Goal: Communication & Community: Participate in discussion

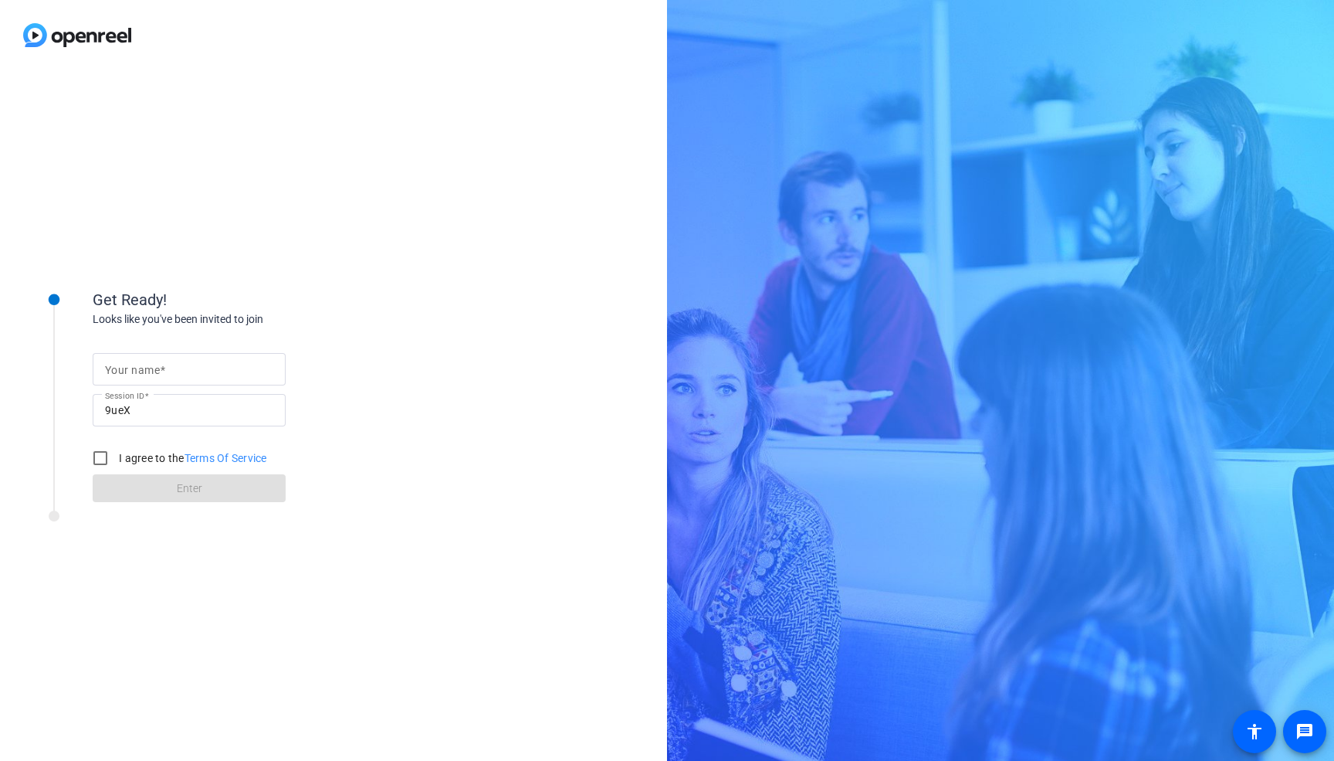
click at [136, 365] on mat-label "Your name" at bounding box center [132, 370] width 55 height 12
click at [136, 365] on input "Your name" at bounding box center [189, 369] width 168 height 19
type input "[PERSON_NAME]"
click at [95, 458] on input "I agree to the Terms Of Service" at bounding box center [100, 457] width 31 height 31
checkbox input "true"
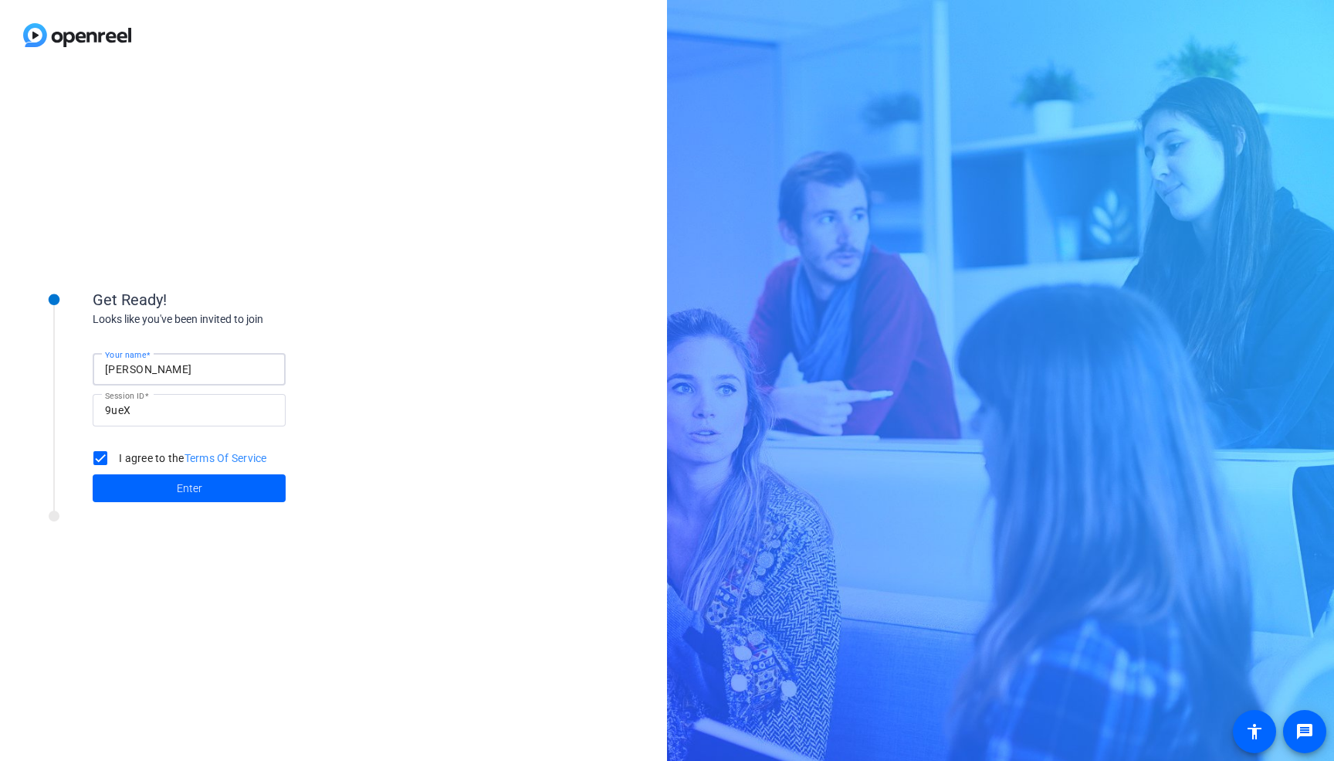
click at [151, 371] on input "[PERSON_NAME]" at bounding box center [189, 369] width 168 height 19
type input "[PERSON_NAME]"
click at [239, 486] on span at bounding box center [189, 487] width 193 height 37
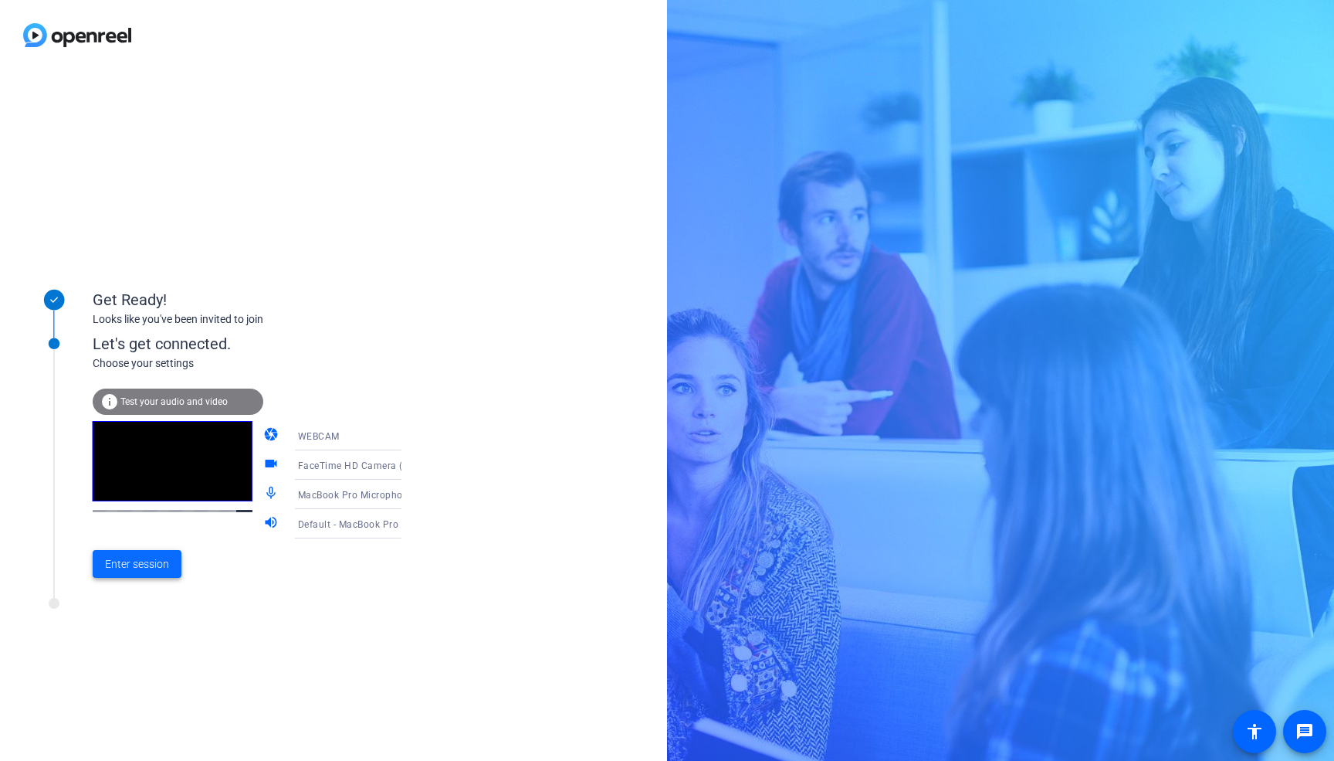
click at [144, 565] on span "Enter session" at bounding box center [137, 564] width 64 height 16
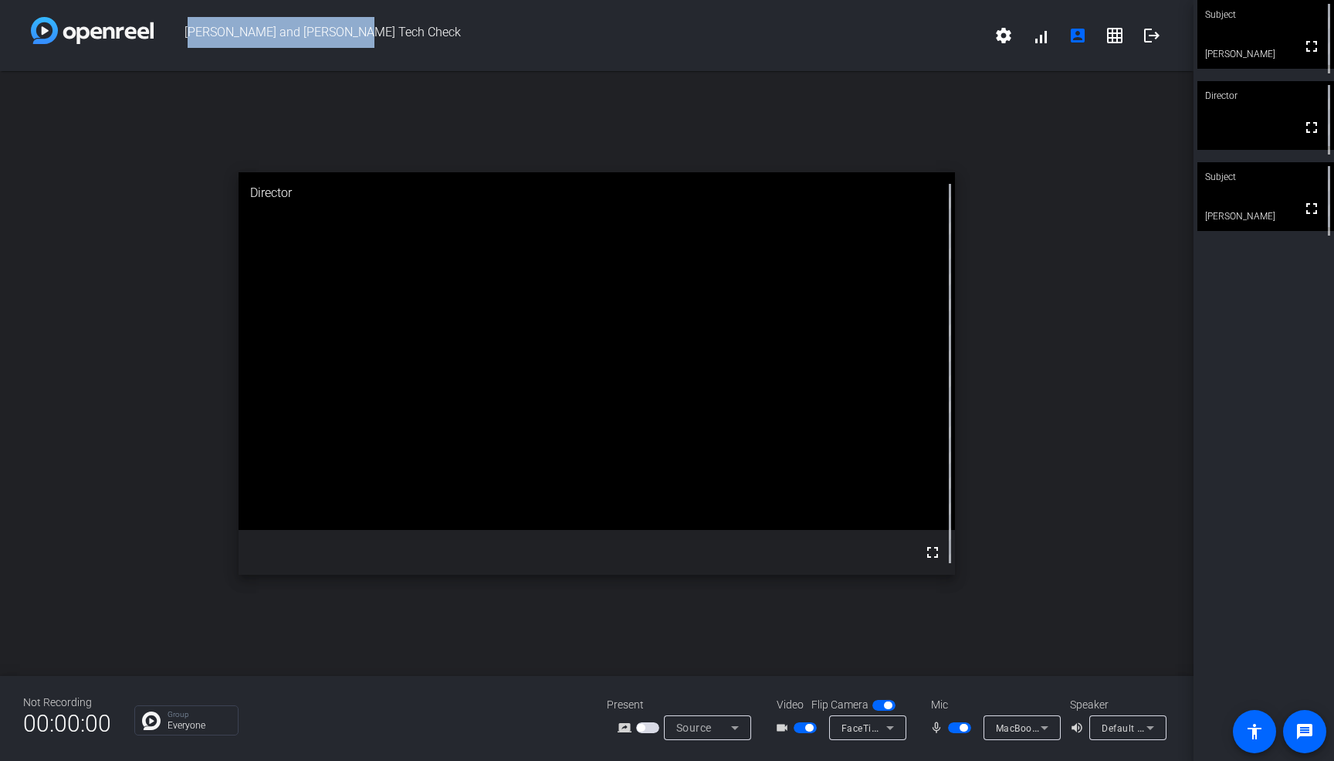
drag, startPoint x: 186, startPoint y: 34, endPoint x: 404, endPoint y: 33, distance: 217.7
click at [404, 34] on span "[PERSON_NAME] and [PERSON_NAME] Tech Check" at bounding box center [570, 35] width 832 height 37
click at [404, 33] on span "[PERSON_NAME] and [PERSON_NAME] Tech Check" at bounding box center [570, 35] width 832 height 37
click at [1009, 29] on mat-icon "settings" at bounding box center [1004, 35] width 19 height 19
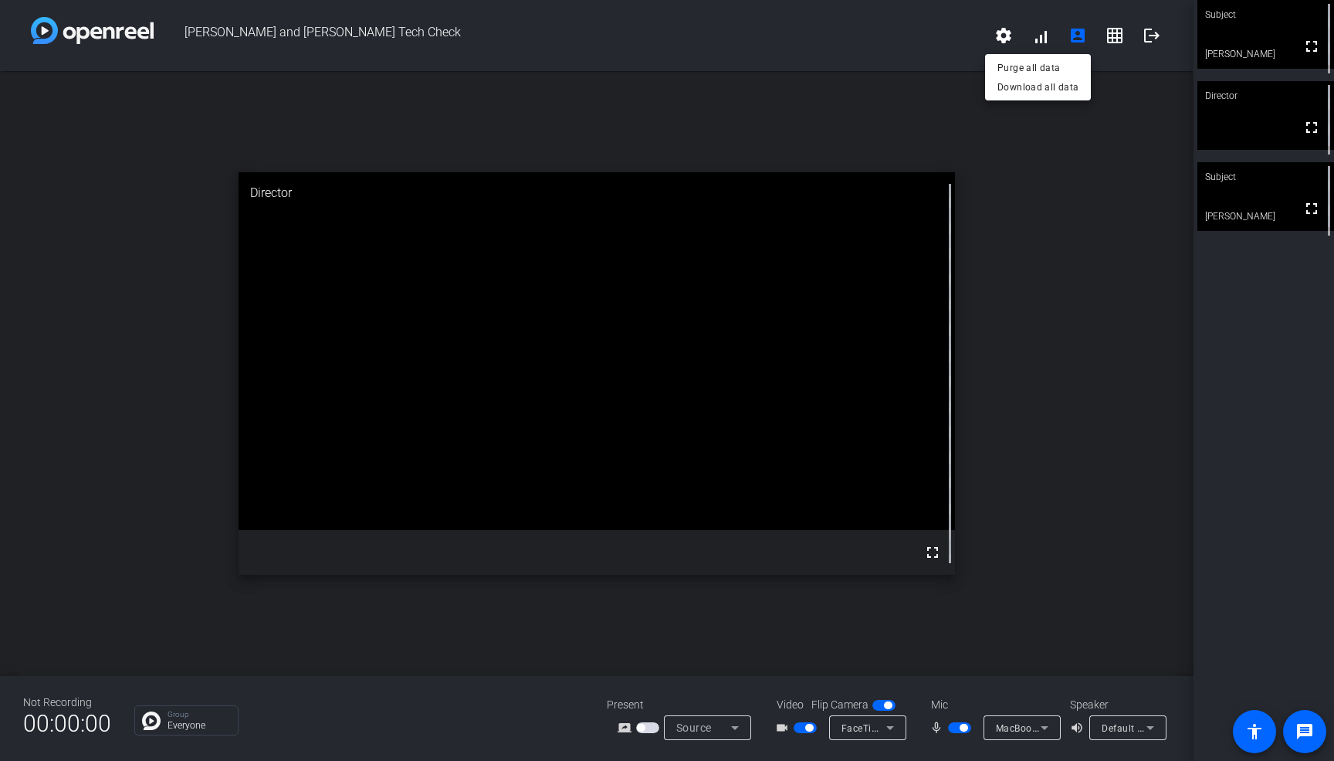
click at [1042, 38] on div at bounding box center [667, 380] width 1334 height 761
click at [1042, 36] on span at bounding box center [1040, 35] width 37 height 37
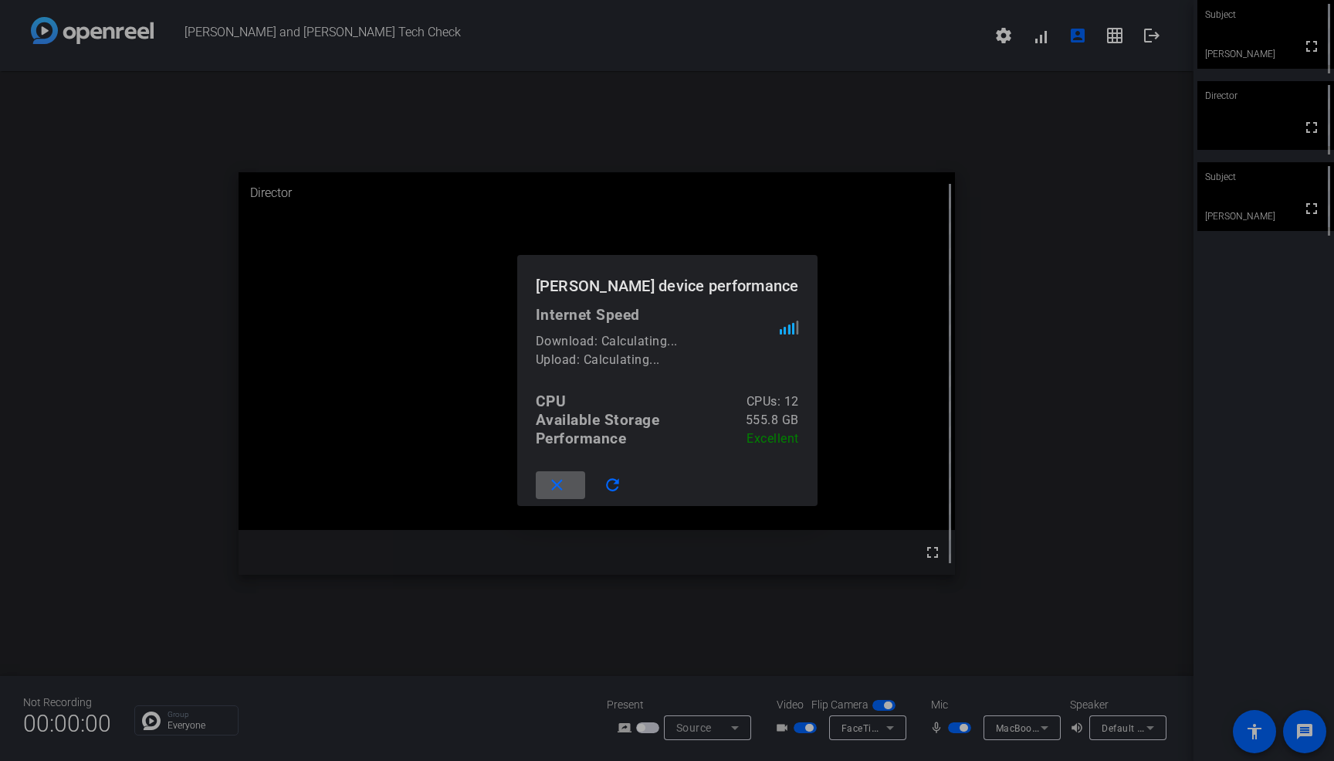
click at [1092, 172] on div at bounding box center [667, 380] width 1334 height 761
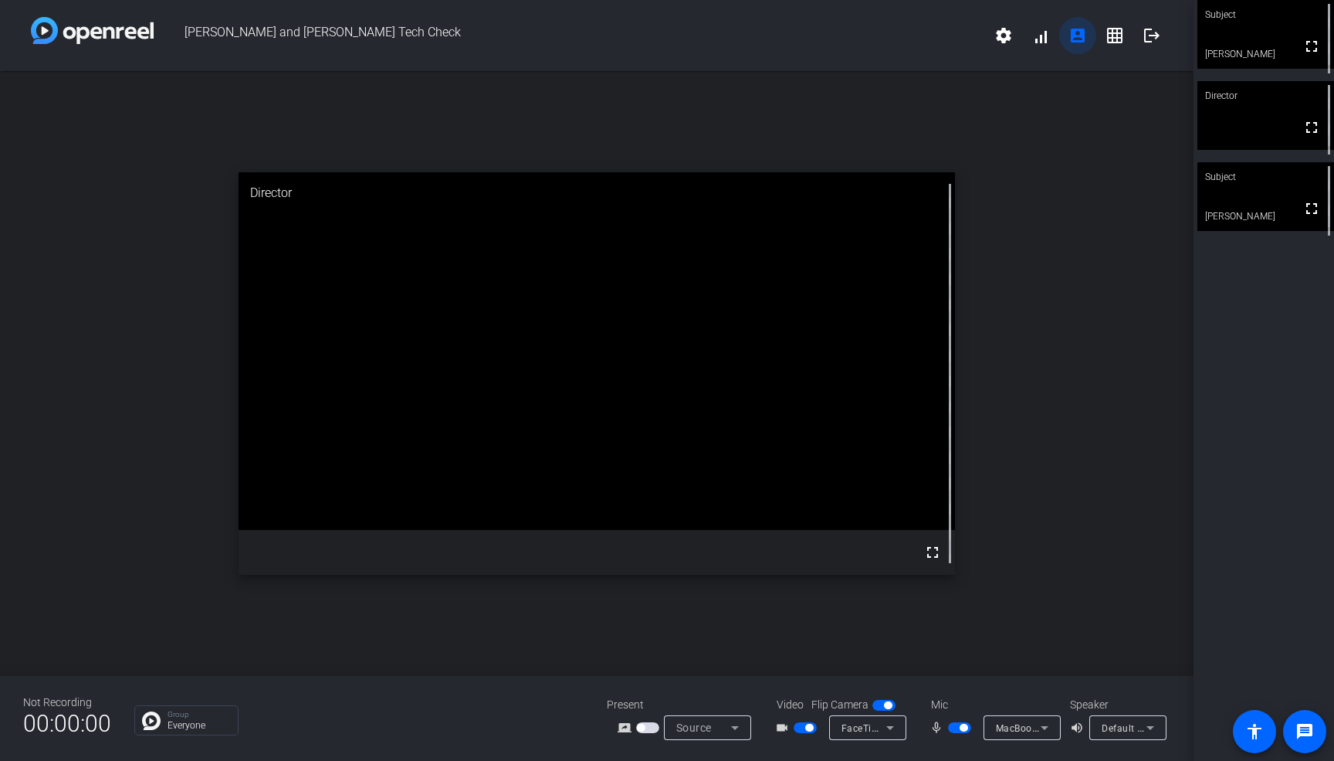
click at [1083, 38] on mat-icon "account_box" at bounding box center [1078, 35] width 19 height 19
click at [1115, 32] on mat-icon "grid_on" at bounding box center [1115, 35] width 19 height 19
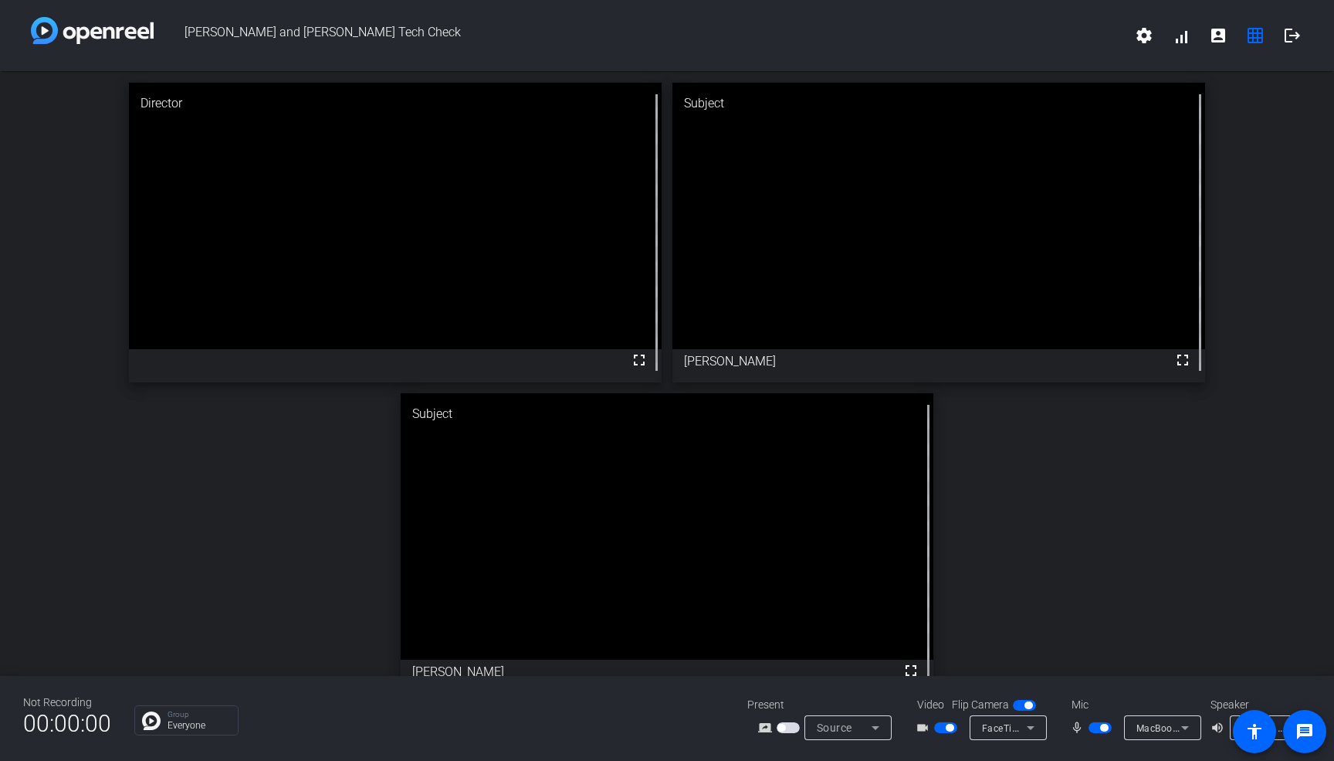
click at [1306, 161] on div "Director fullscreen Subject fullscreen [PERSON_NAME] Subject fullscreen [PERSON…" at bounding box center [667, 387] width 1334 height 633
click at [1298, 724] on mat-icon "message" at bounding box center [1305, 731] width 19 height 19
click at [311, 463] on div "Director fullscreen Subject fullscreen [PERSON_NAME] Subject fullscreen [PERSON…" at bounding box center [667, 387] width 1334 height 633
click at [1144, 33] on mat-icon "settings" at bounding box center [1144, 35] width 19 height 19
click at [1144, 33] on div at bounding box center [667, 380] width 1334 height 761
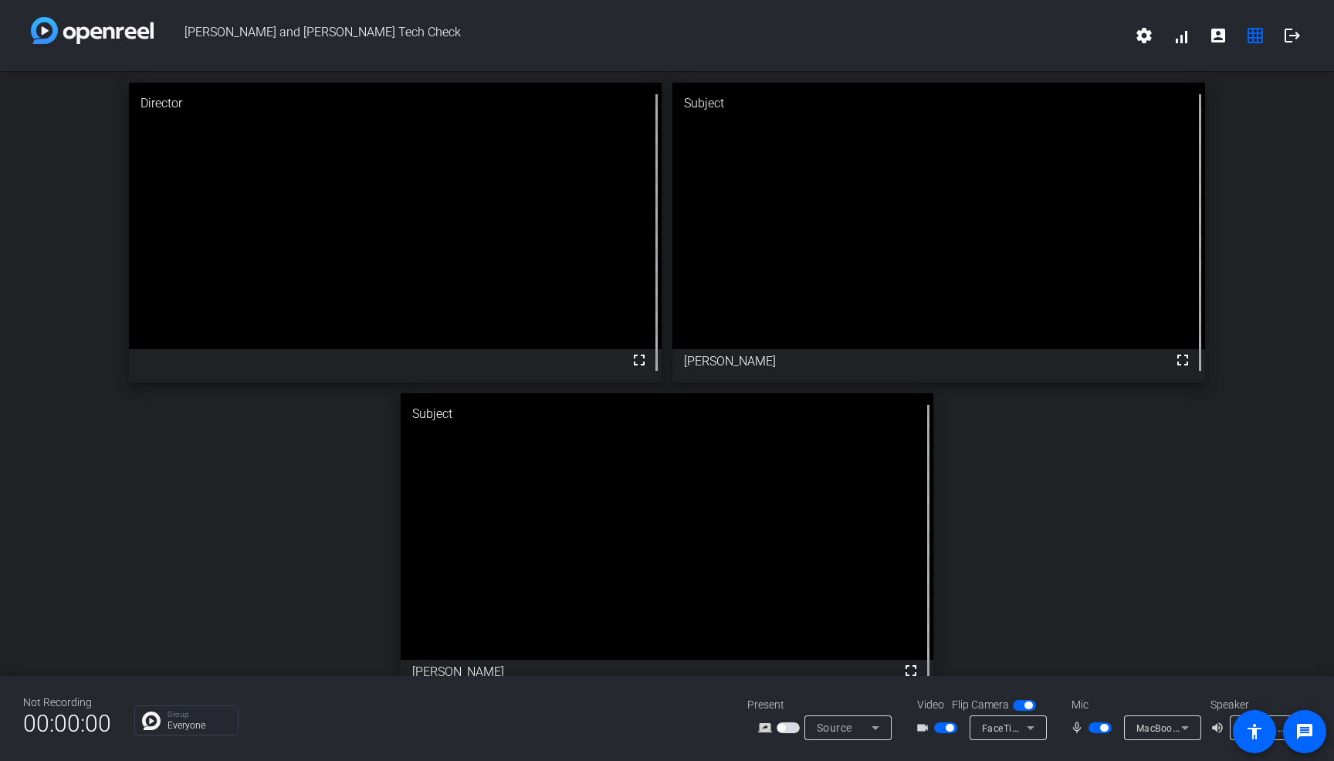
click at [1070, 34] on span "[PERSON_NAME] and [PERSON_NAME] Tech Check" at bounding box center [640, 35] width 972 height 37
click at [1045, 444] on div "Director fullscreen Subject fullscreen [PERSON_NAME] Subject fullscreen [PERSON…" at bounding box center [667, 387] width 1334 height 633
click at [265, 35] on span "[PERSON_NAME] and [PERSON_NAME] Tech Check" at bounding box center [640, 35] width 972 height 37
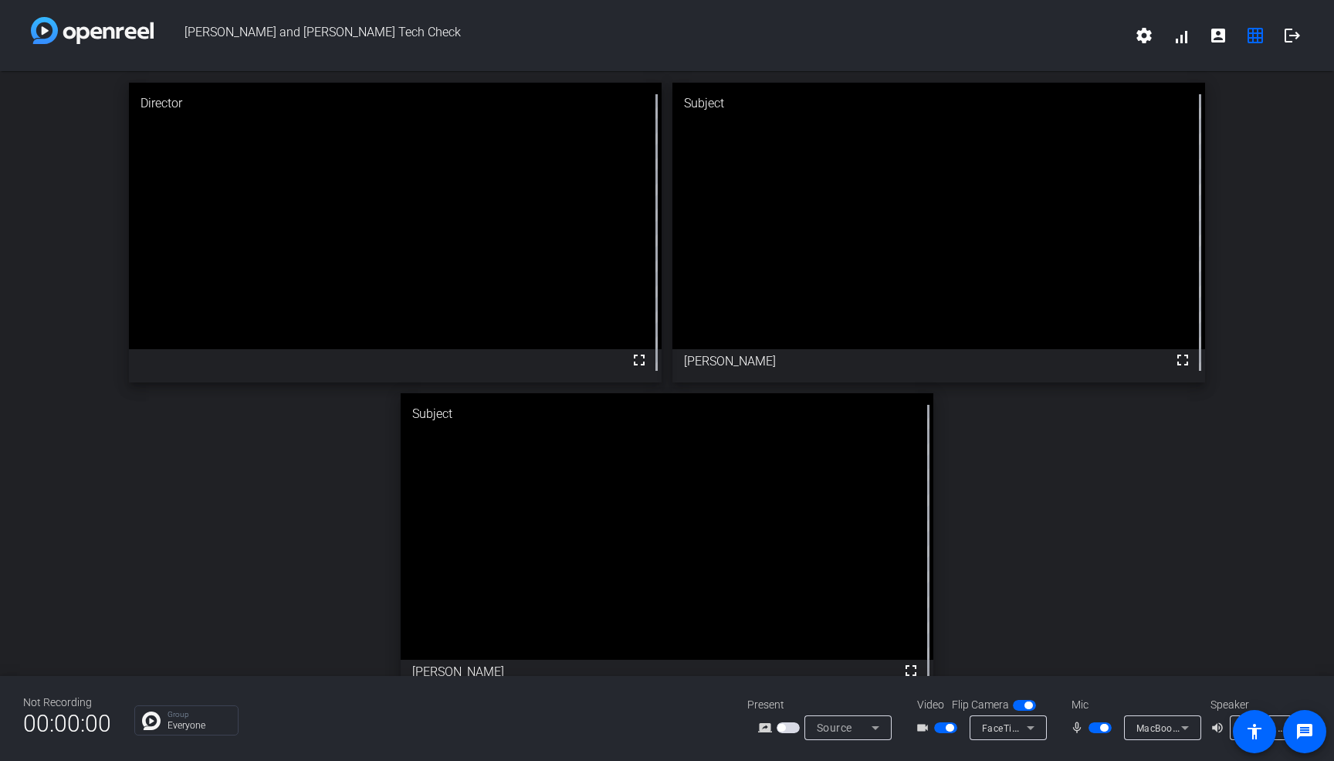
click at [355, 23] on span "[PERSON_NAME] and [PERSON_NAME] Tech Check" at bounding box center [640, 35] width 972 height 37
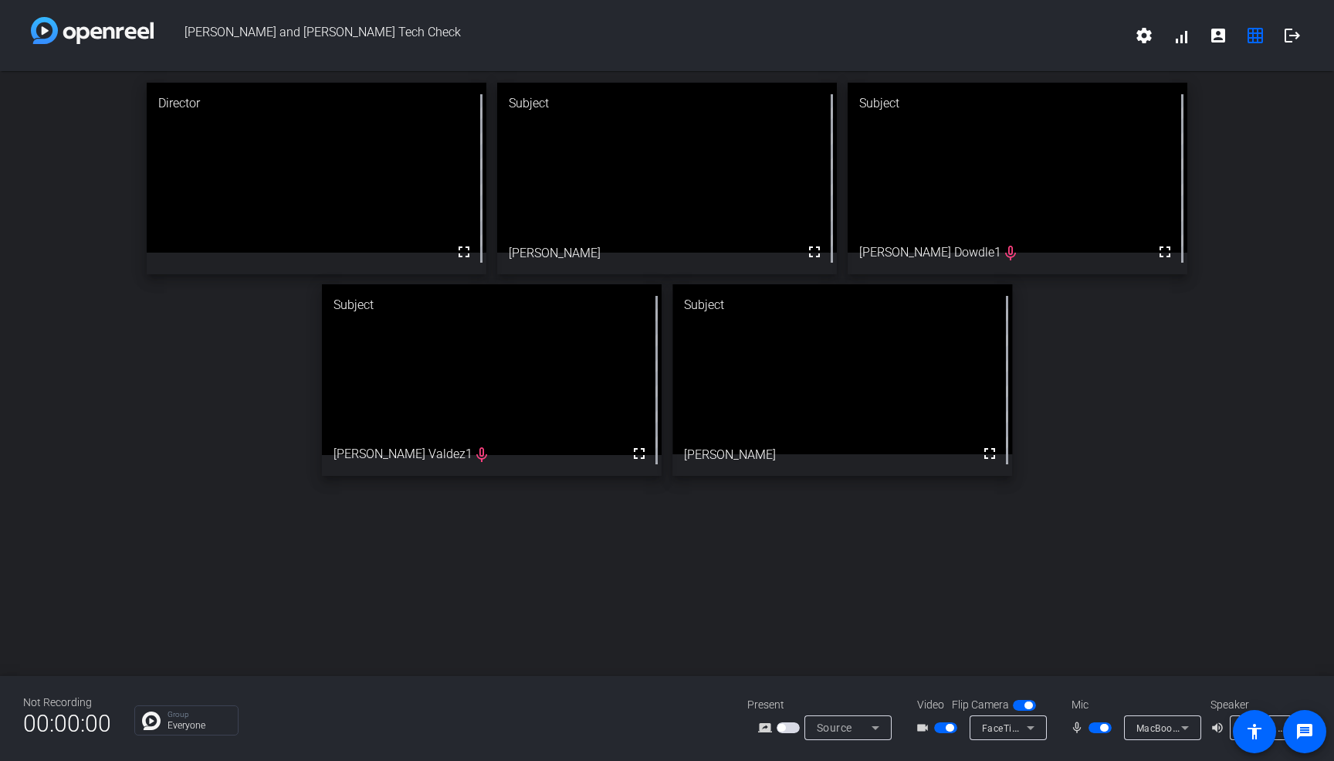
click at [1257, 54] on div "[PERSON_NAME] and [PERSON_NAME] Tech Check settings signal_cellular_alt account…" at bounding box center [667, 35] width 1334 height 71
click at [946, 725] on span "button" at bounding box center [950, 727] width 8 height 8
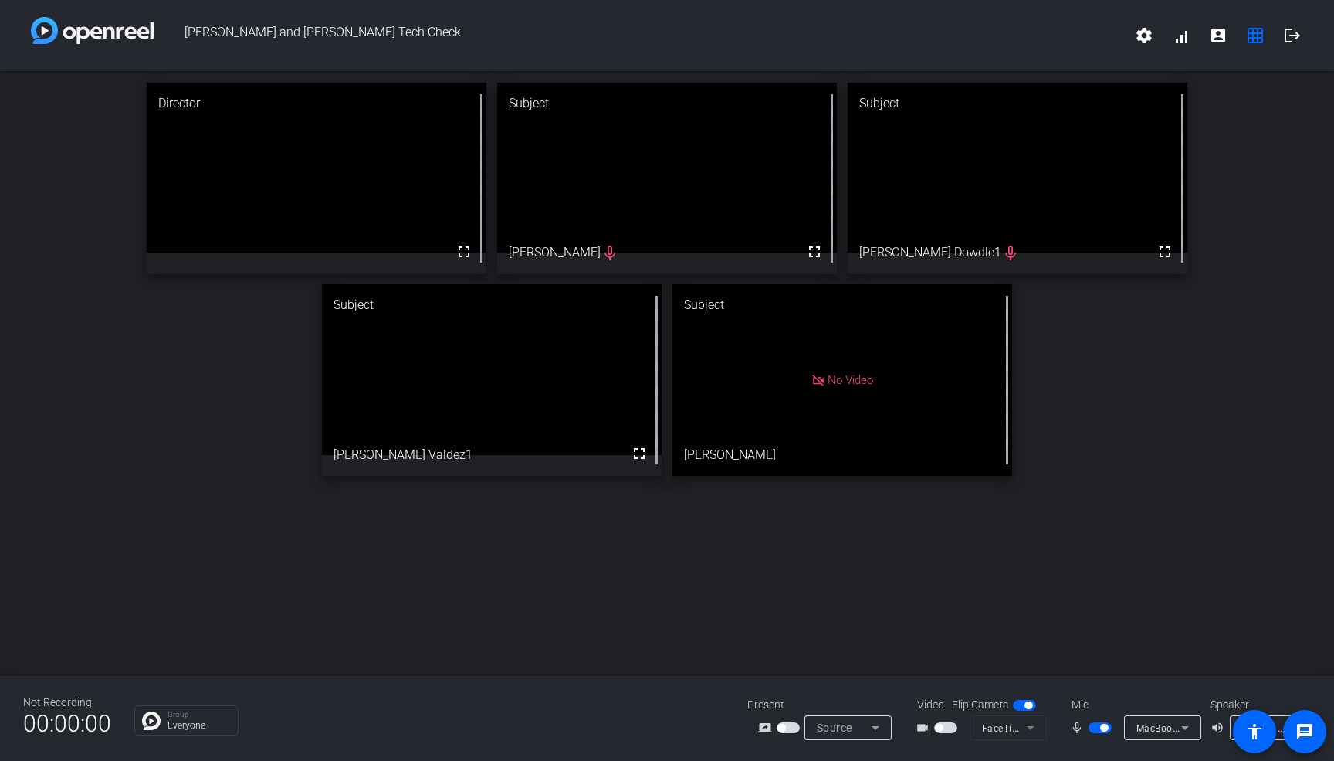
click at [945, 722] on span "button" at bounding box center [945, 727] width 23 height 11
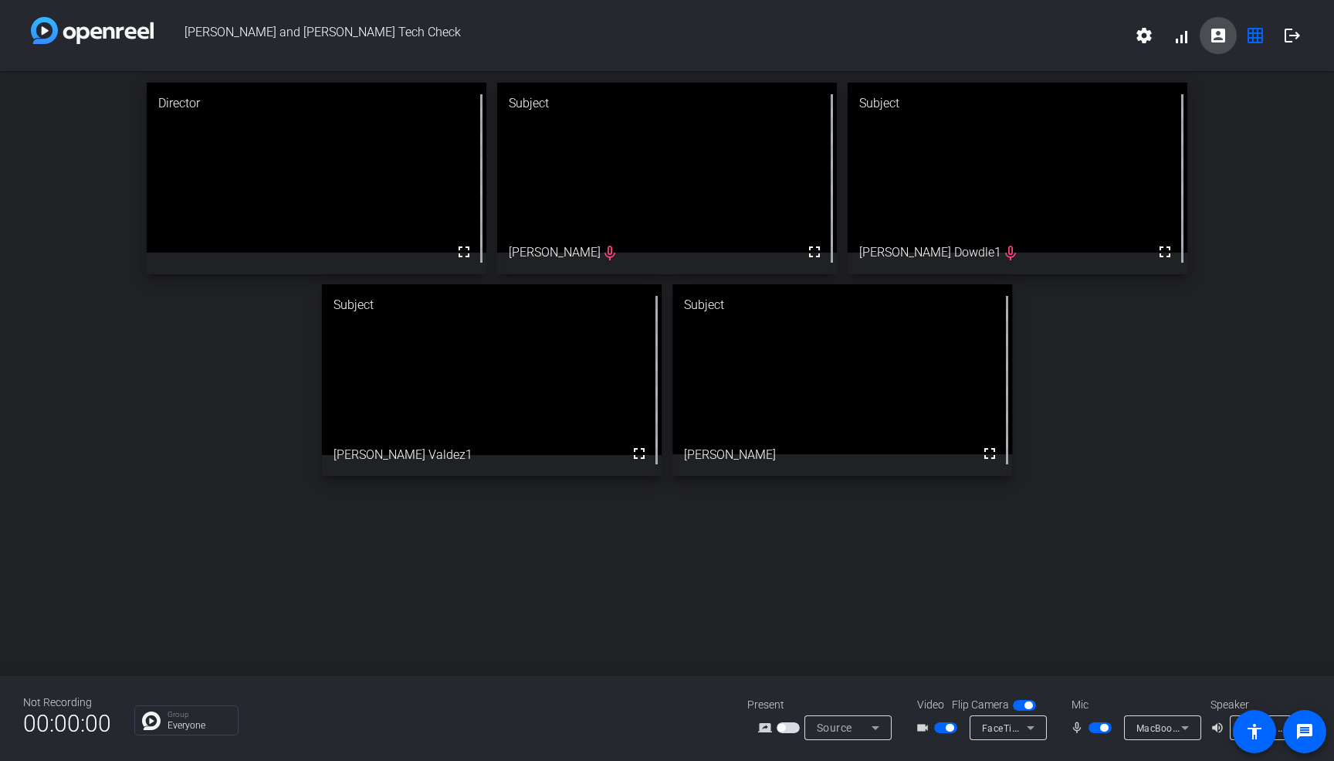
click at [1216, 36] on mat-icon "account_box" at bounding box center [1218, 35] width 19 height 19
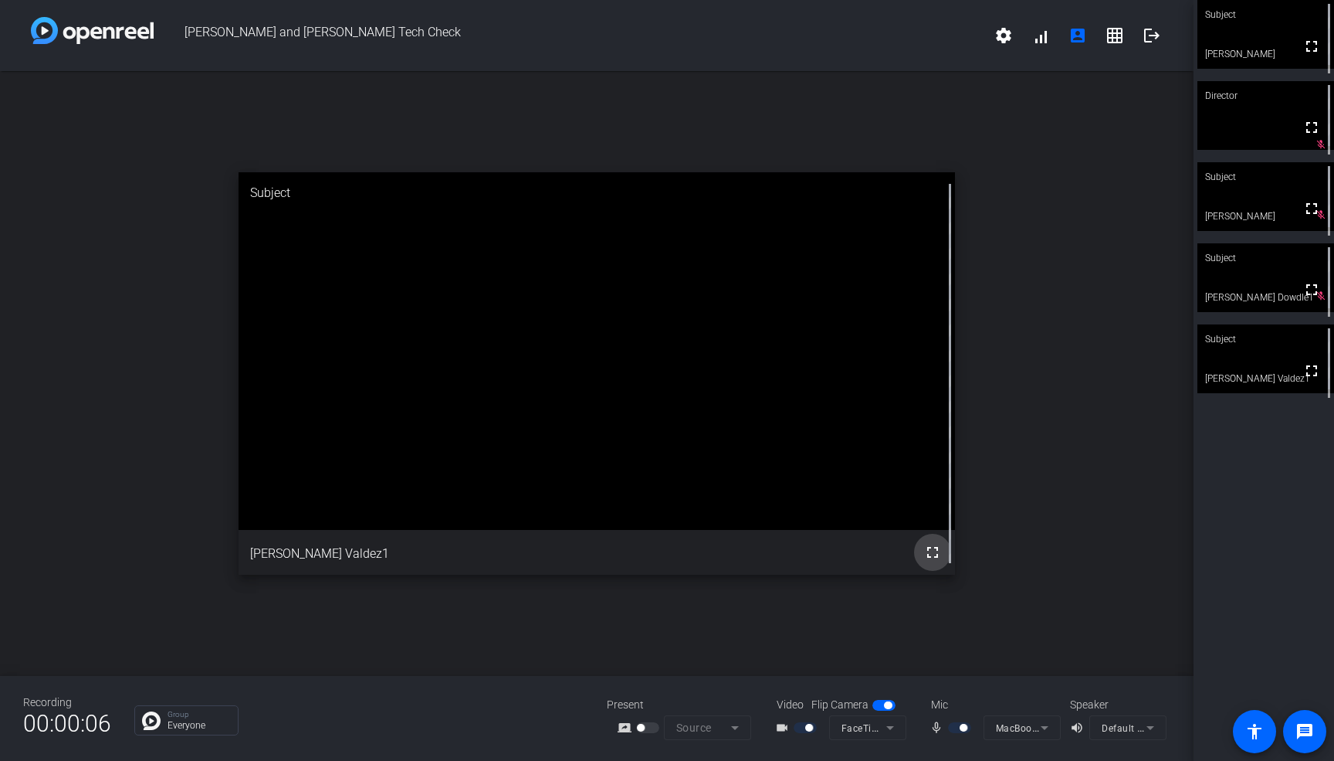
click at [931, 549] on mat-icon "fullscreen" at bounding box center [932, 552] width 19 height 19
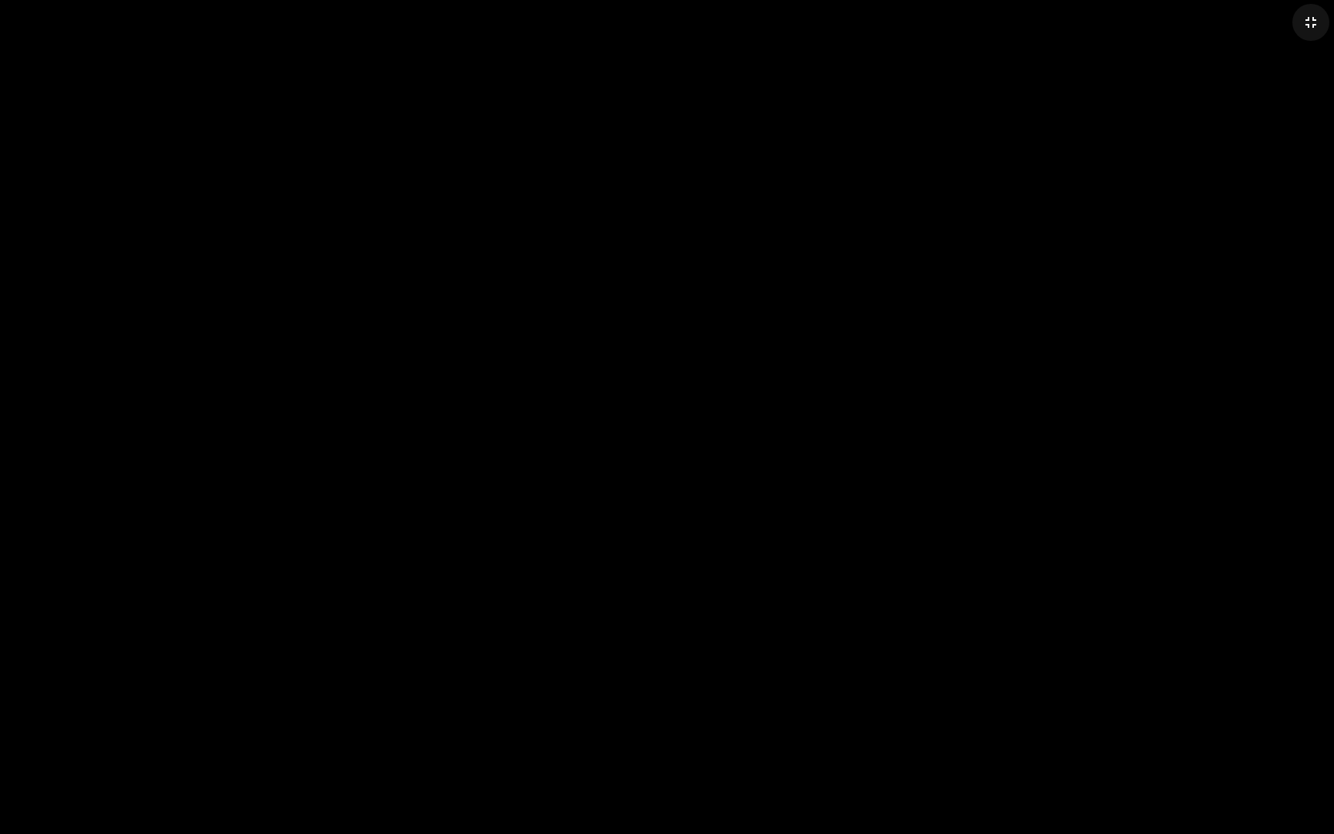
click at [1312, 23] on mat-icon "fullscreen_exit" at bounding box center [1311, 22] width 19 height 19
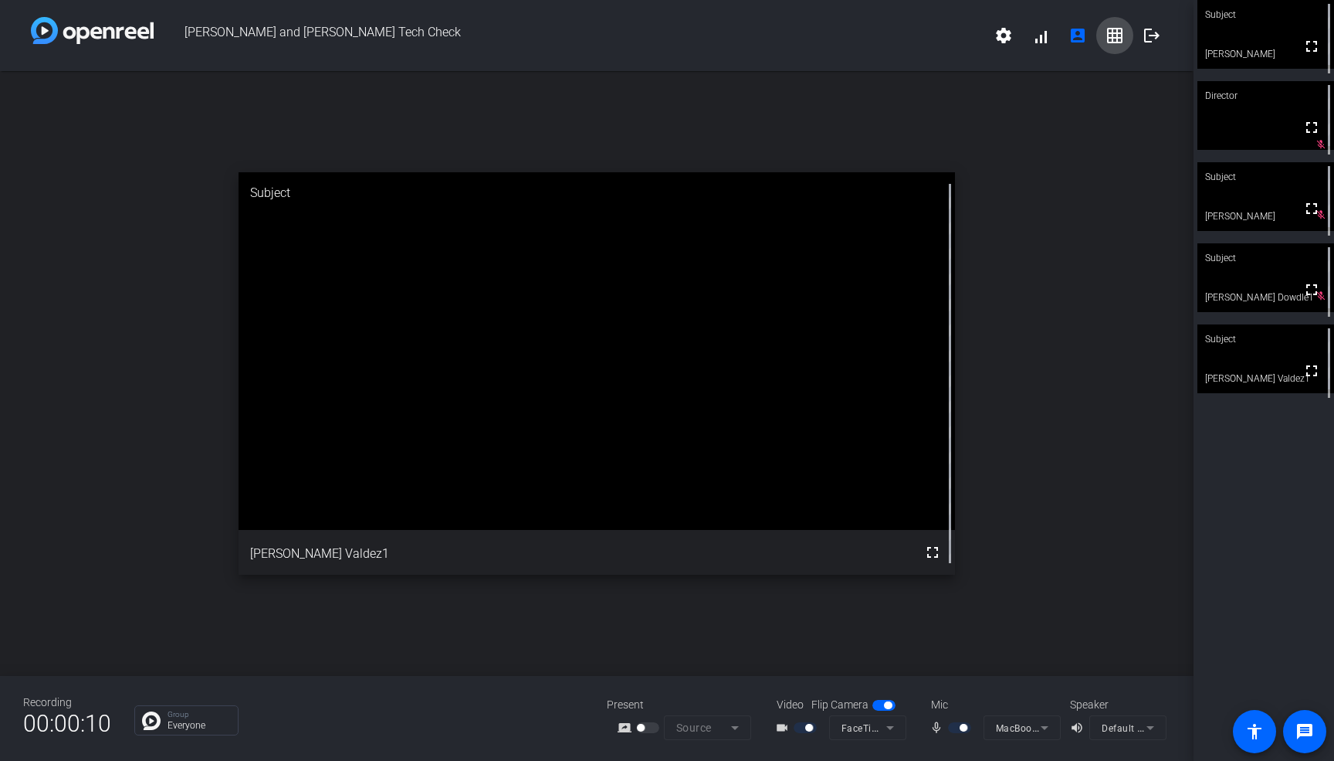
click at [1123, 38] on mat-icon "grid_on" at bounding box center [1115, 35] width 19 height 19
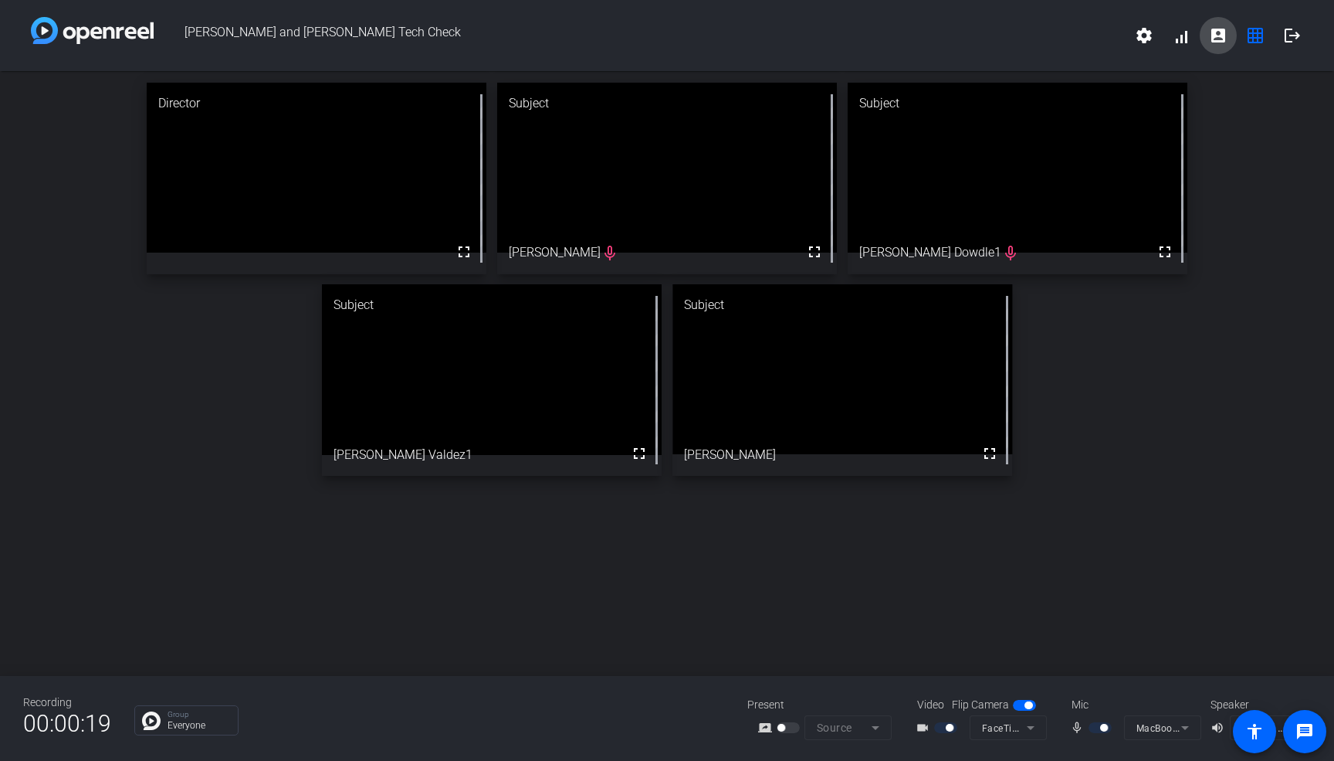
click at [1219, 32] on mat-icon "account_box" at bounding box center [1218, 35] width 19 height 19
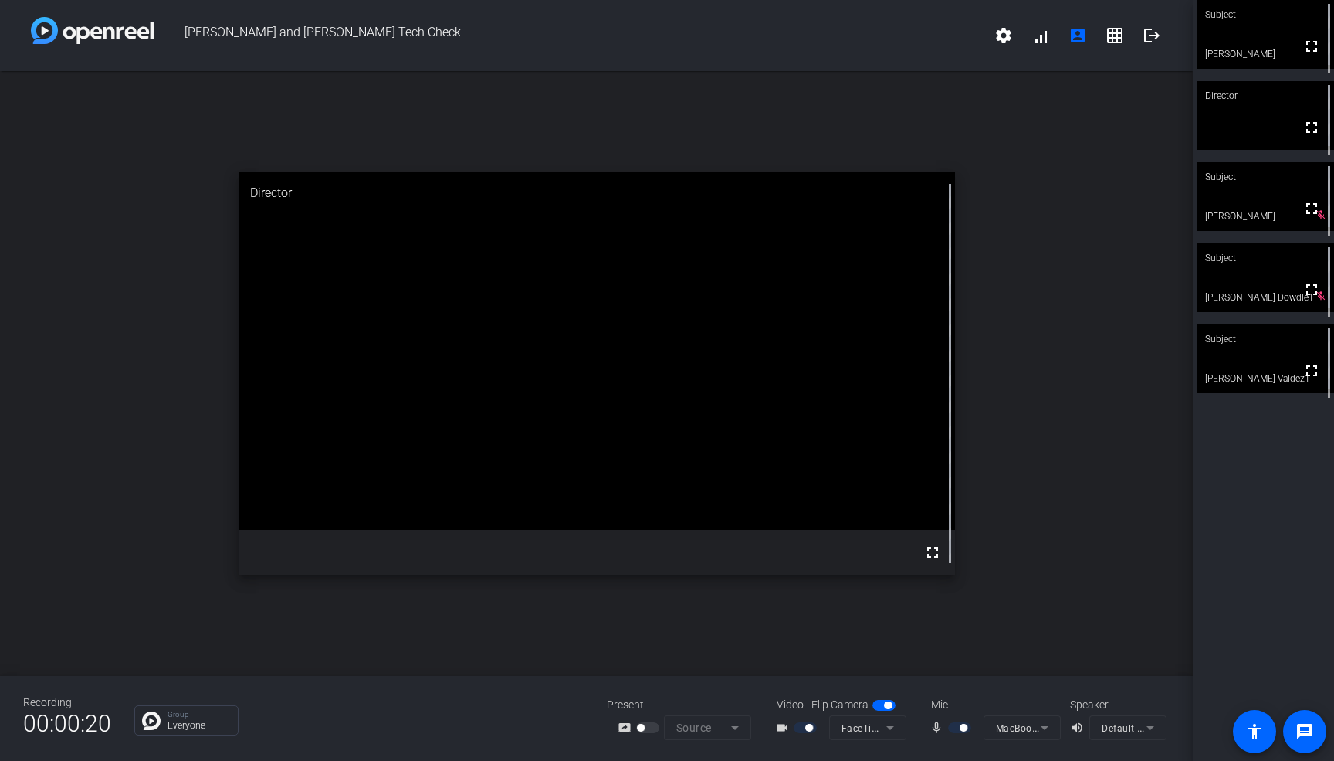
click at [700, 396] on video at bounding box center [597, 351] width 717 height 358
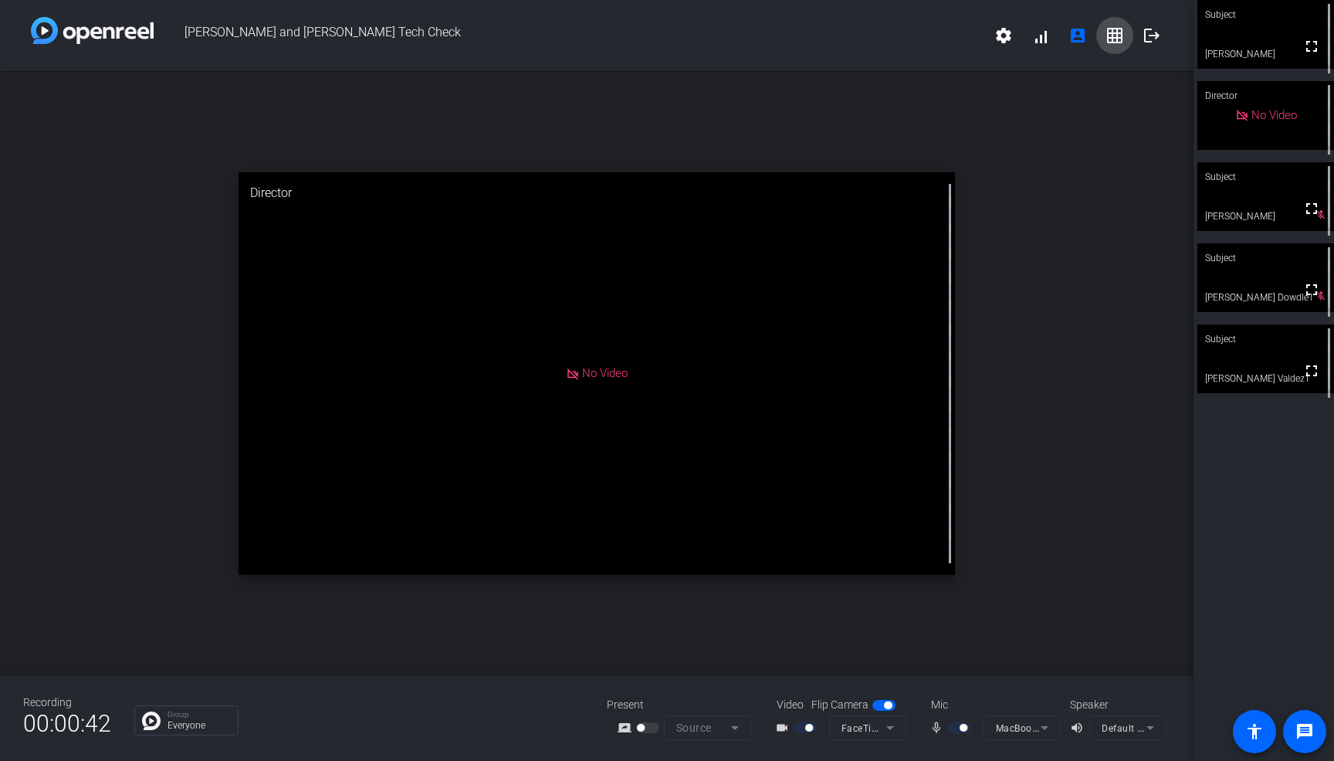
click at [1117, 34] on mat-icon "grid_on" at bounding box center [1115, 35] width 19 height 19
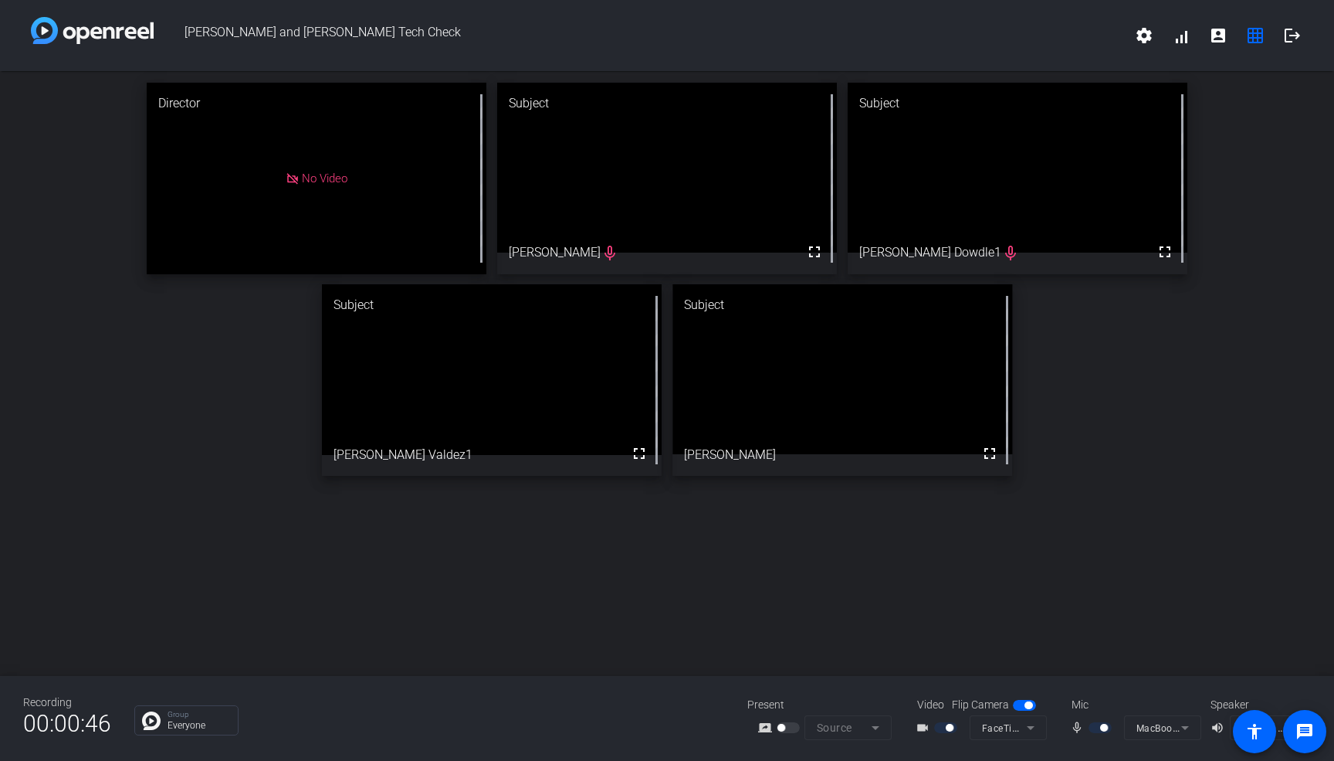
drag, startPoint x: 1009, startPoint y: 357, endPoint x: 1019, endPoint y: 393, distance: 36.9
drag, startPoint x: 973, startPoint y: 369, endPoint x: 1007, endPoint y: 389, distance: 39.5
click at [1219, 33] on mat-icon "account_box" at bounding box center [1218, 35] width 19 height 19
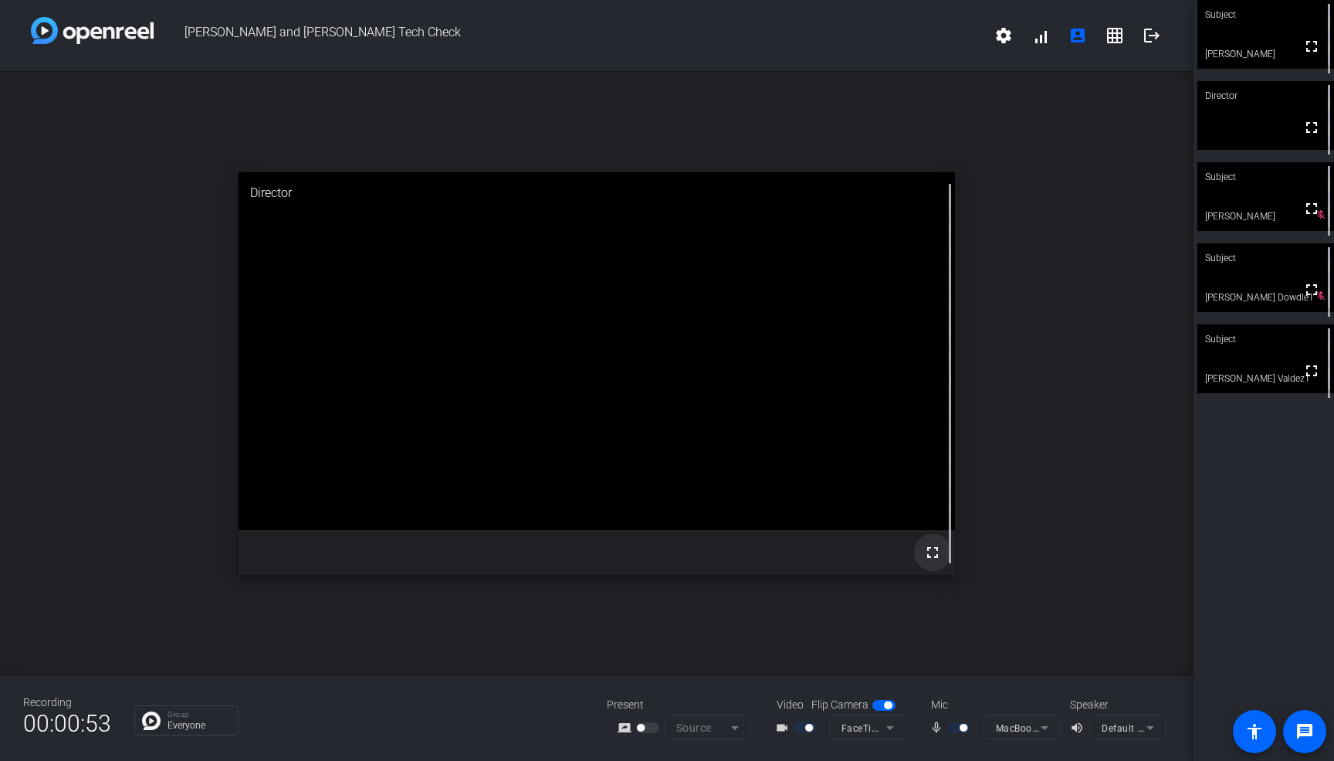
click at [931, 550] on mat-icon "fullscreen" at bounding box center [932, 552] width 19 height 19
click at [1267, 194] on video at bounding box center [1266, 196] width 137 height 69
drag, startPoint x: 1264, startPoint y: 34, endPoint x: 1081, endPoint y: 320, distance: 339.9
click at [1081, 320] on div "[PERSON_NAME] and [PERSON_NAME] Tech Check settings signal_cellular_alt account…" at bounding box center [667, 380] width 1334 height 761
drag, startPoint x: 1257, startPoint y: 22, endPoint x: 865, endPoint y: 316, distance: 489.8
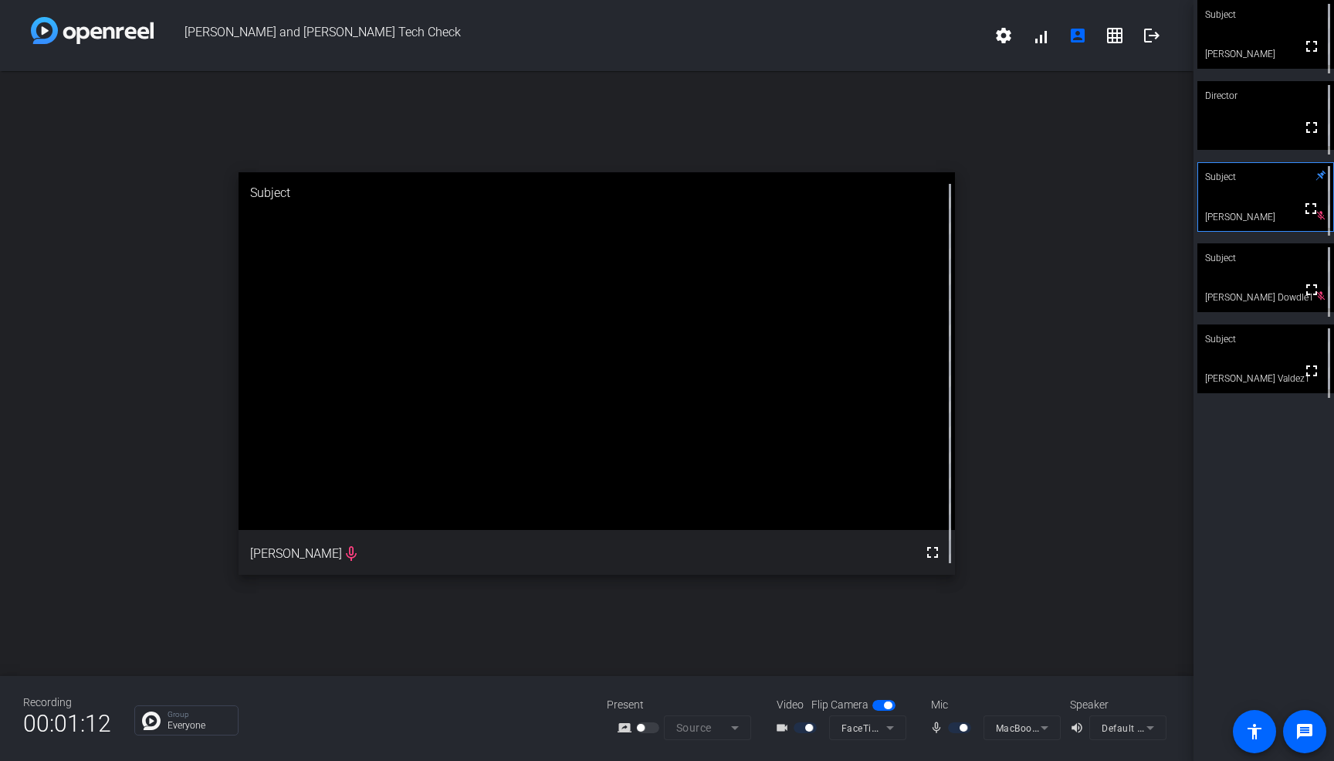
click at [865, 317] on div "[PERSON_NAME] and [PERSON_NAME] Tech Check settings signal_cellular_alt account…" at bounding box center [667, 380] width 1334 height 761
click at [1032, 320] on div "open_in_new Subject fullscreen [PERSON_NAME] mic_none" at bounding box center [597, 373] width 1194 height 605
drag, startPoint x: 1264, startPoint y: 41, endPoint x: 1002, endPoint y: 252, distance: 336.6
click at [1002, 252] on div "[PERSON_NAME] and [PERSON_NAME] Tech Check settings signal_cellular_alt account…" at bounding box center [667, 380] width 1334 height 761
click at [1310, 51] on mat-icon "fullscreen" at bounding box center [1312, 46] width 19 height 19
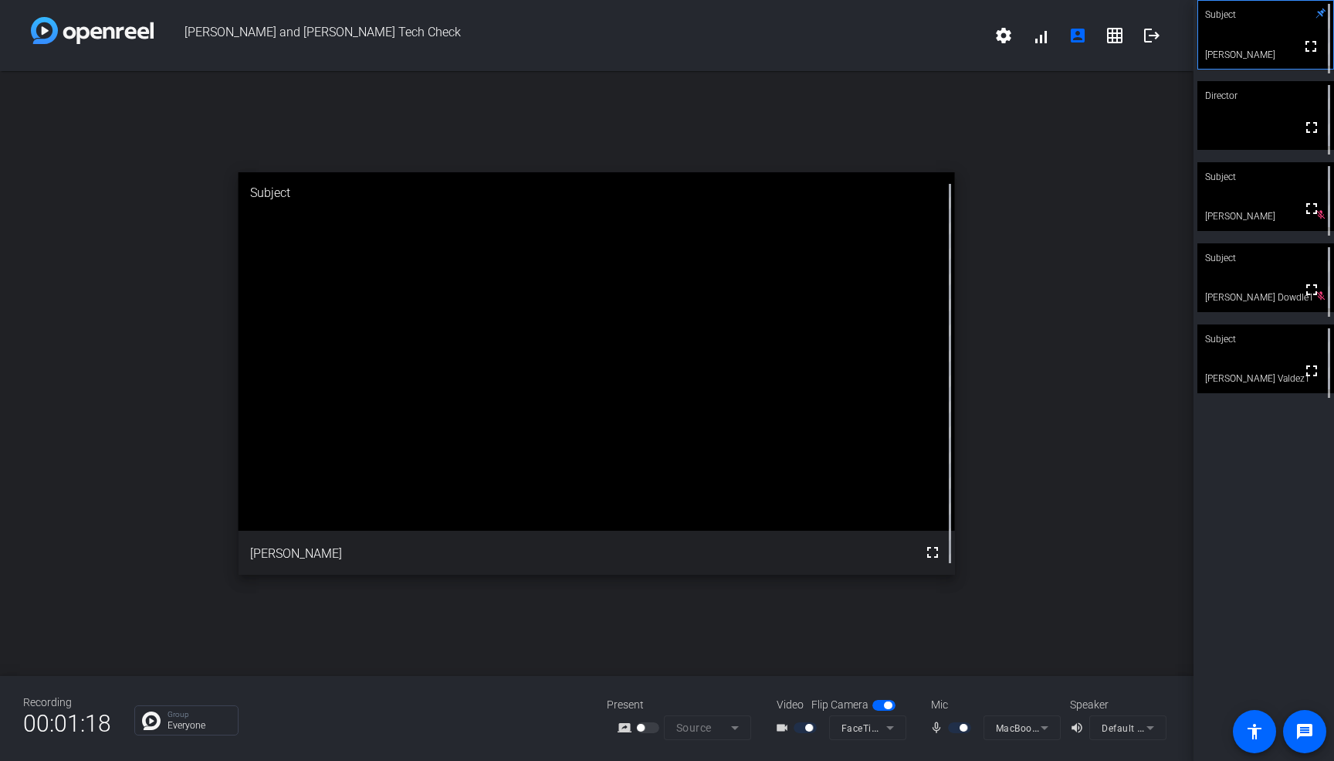
click at [1257, 192] on video at bounding box center [1266, 196] width 137 height 69
drag, startPoint x: 1267, startPoint y: 260, endPoint x: 1072, endPoint y: 308, distance: 200.4
click at [1073, 308] on div "[PERSON_NAME] and [PERSON_NAME] Tech Check settings signal_cellular_alt account…" at bounding box center [667, 380] width 1334 height 761
click at [1072, 308] on div "open_in_new Subject fullscreen [PERSON_NAME] mic_none" at bounding box center [597, 373] width 1194 height 605
click at [1032, 36] on span at bounding box center [1040, 35] width 37 height 37
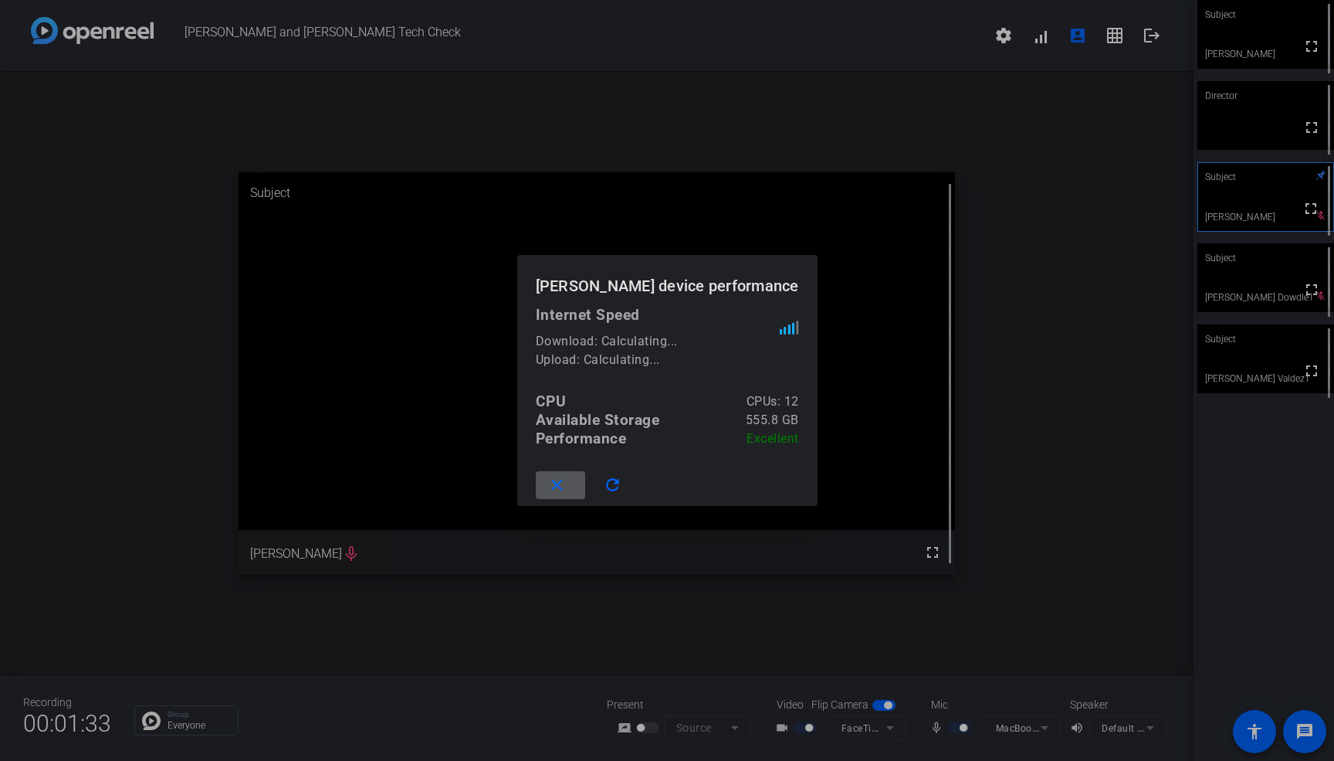
click at [1003, 282] on div at bounding box center [667, 380] width 1334 height 761
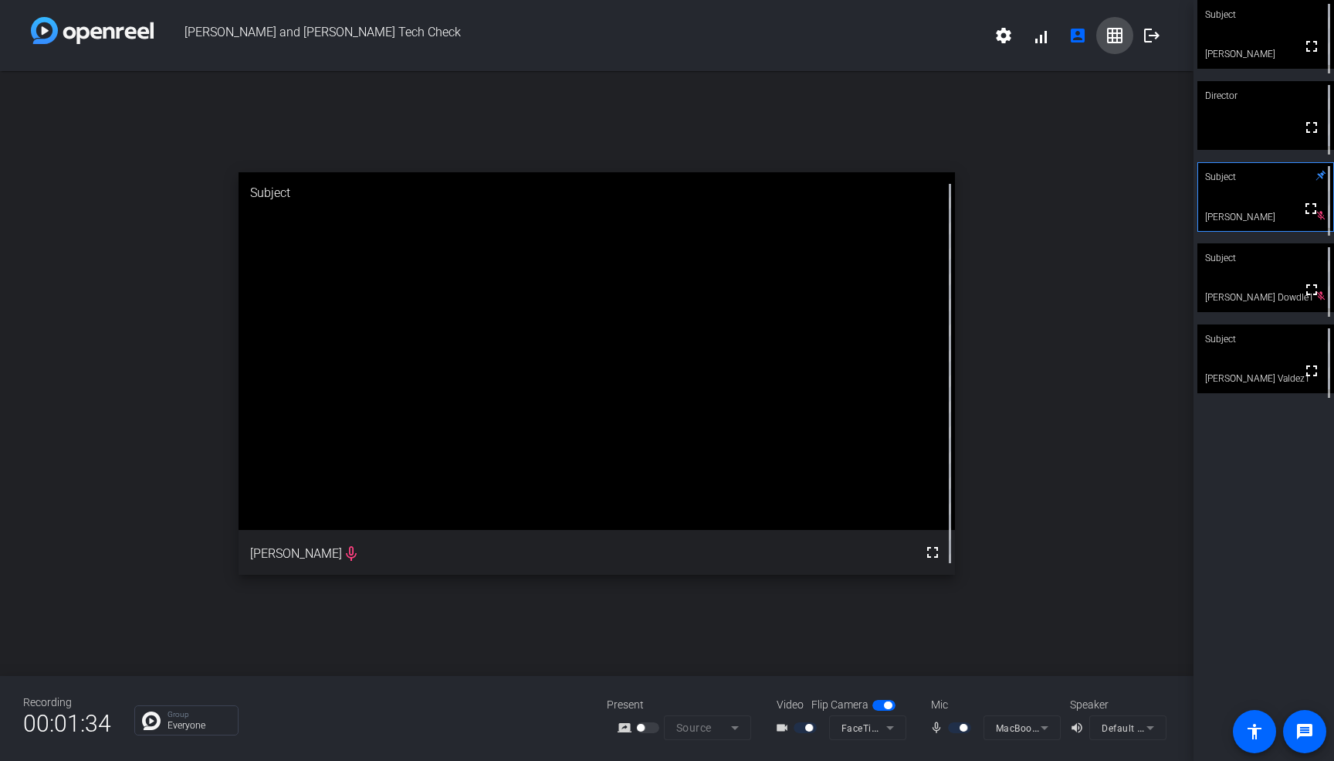
click at [1114, 31] on mat-icon "grid_on" at bounding box center [1115, 35] width 19 height 19
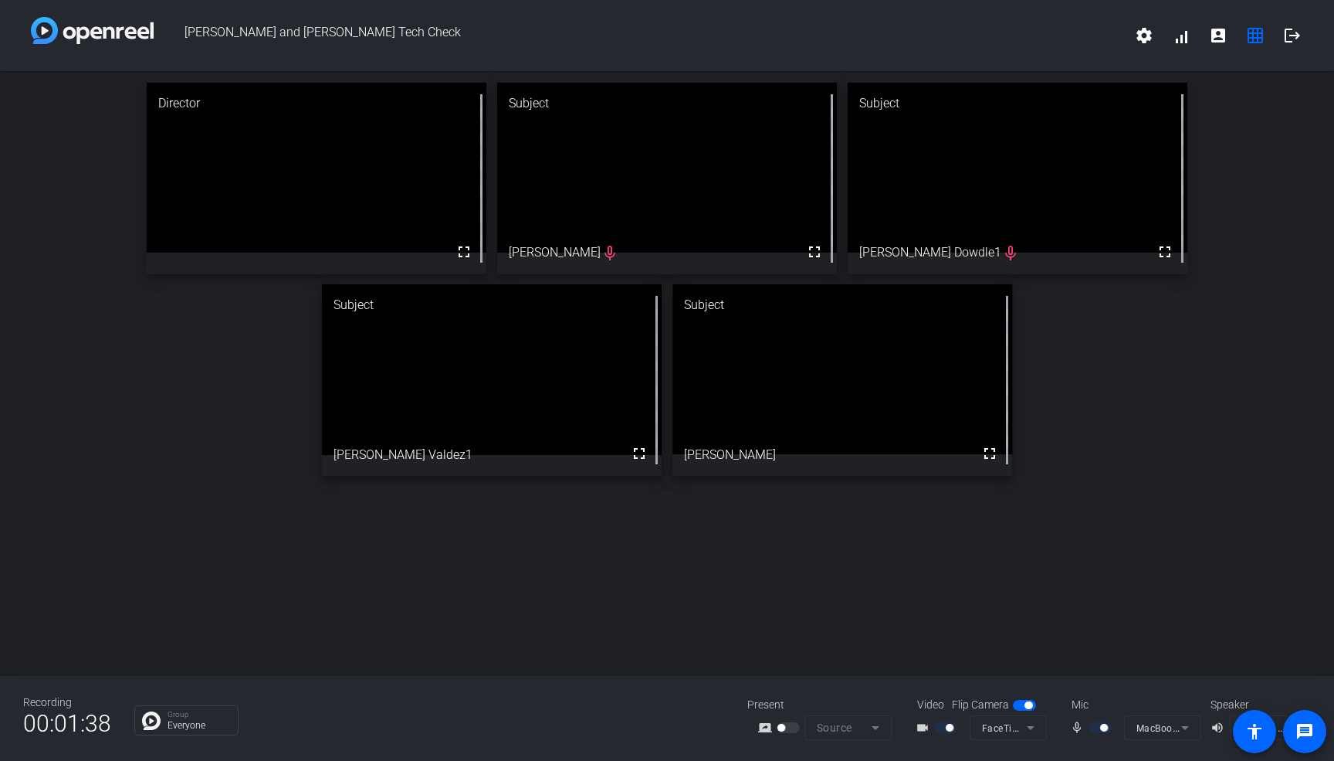
drag, startPoint x: 835, startPoint y: 272, endPoint x: 791, endPoint y: 252, distance: 47.7
click at [232, 320] on div "Director fullscreen Subject fullscreen [PERSON_NAME] mic_none Subject fullscree…" at bounding box center [667, 279] width 1334 height 416
click at [672, 123] on div "Subject" at bounding box center [667, 104] width 340 height 42
click at [634, 148] on video at bounding box center [667, 168] width 340 height 170
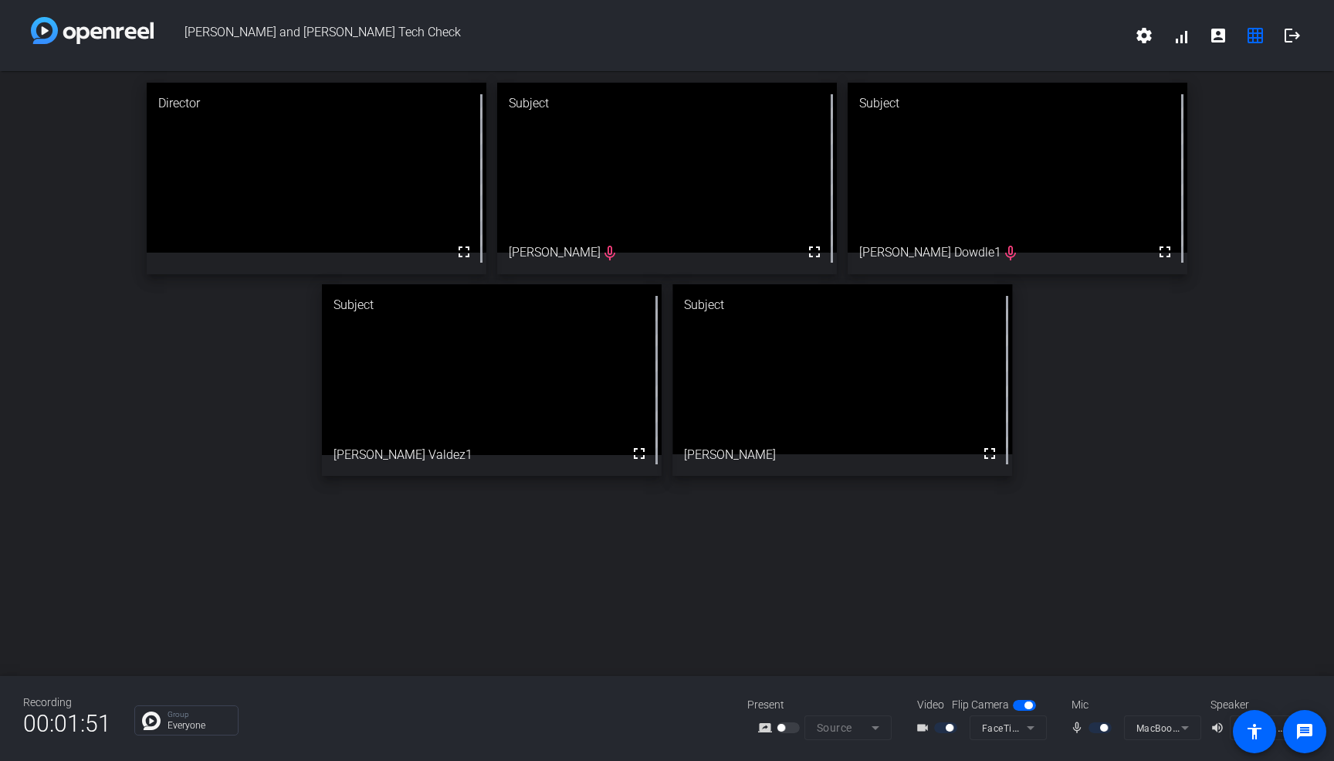
click at [613, 194] on video at bounding box center [667, 168] width 340 height 170
click at [1218, 32] on mat-icon "account_box" at bounding box center [1218, 35] width 19 height 19
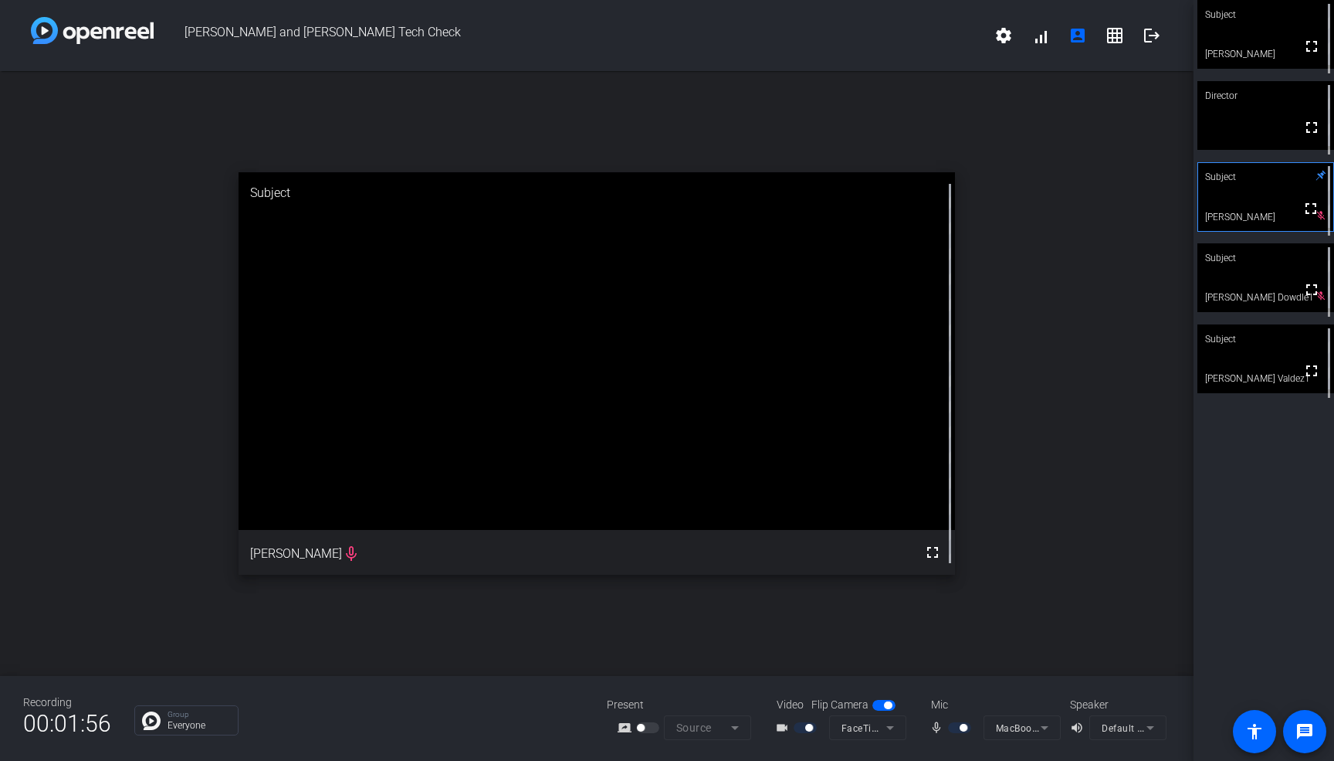
click at [1196, 65] on div "Subject fullscreen [PERSON_NAME] Director fullscreen Subject fullscreen [PERSON…" at bounding box center [1264, 380] width 141 height 761
click at [1255, 35] on video at bounding box center [1266, 34] width 137 height 69
click at [1260, 188] on div "Subject" at bounding box center [1266, 176] width 137 height 29
click at [1116, 39] on mat-icon "grid_on" at bounding box center [1115, 35] width 19 height 19
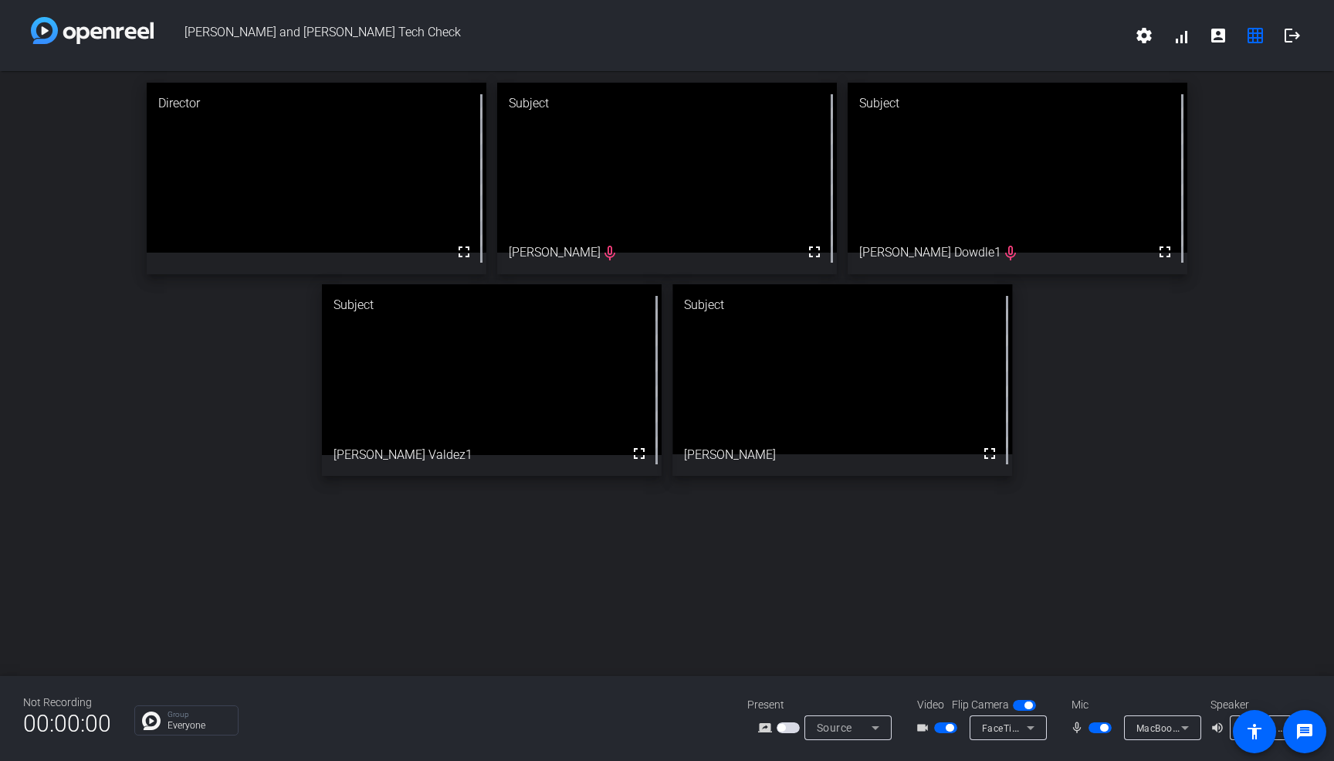
click at [1018, 146] on video at bounding box center [1018, 168] width 340 height 170
click at [1258, 36] on mat-icon "grid_on" at bounding box center [1255, 35] width 19 height 19
click at [1219, 32] on mat-icon "account_box" at bounding box center [1218, 35] width 19 height 19
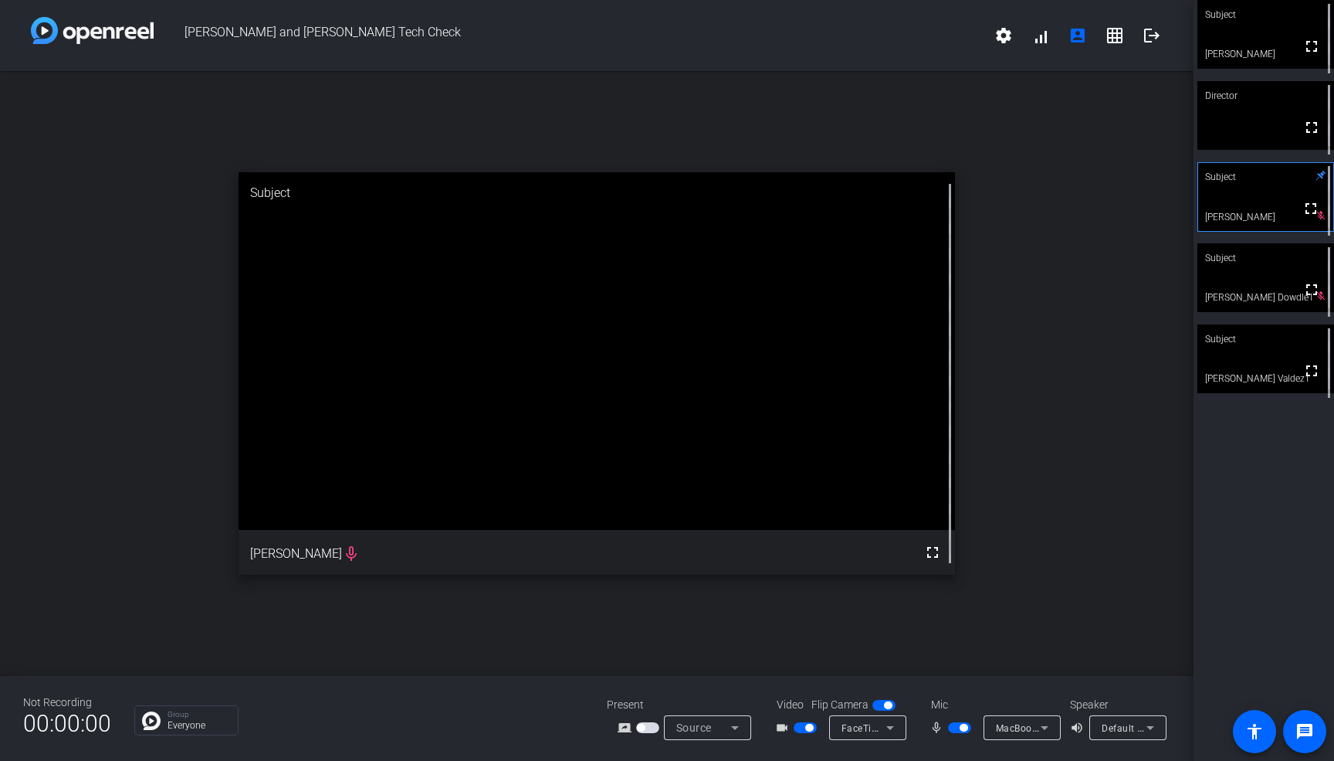
drag, startPoint x: 956, startPoint y: 575, endPoint x: 1100, endPoint y: 605, distance: 147.3
click at [1101, 605] on div "open_in_new Subject fullscreen [PERSON_NAME] mic_none" at bounding box center [597, 373] width 1194 height 605
click at [961, 725] on span "button" at bounding box center [964, 727] width 8 height 8
click at [1004, 32] on mat-icon "settings" at bounding box center [1004, 35] width 19 height 19
click at [1004, 36] on div at bounding box center [667, 380] width 1334 height 761
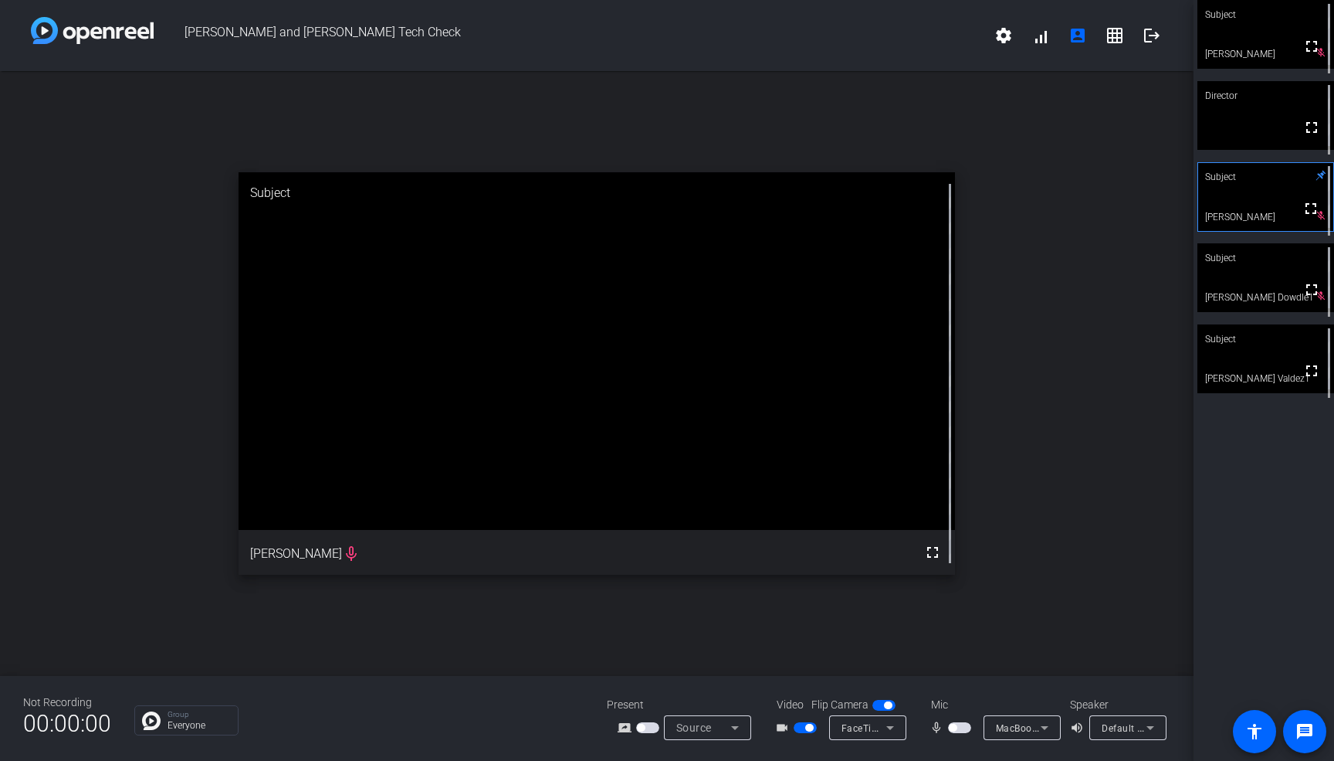
click at [142, 461] on div "open_in_new Subject fullscreen [PERSON_NAME] mic_none" at bounding box center [597, 373] width 1194 height 605
click at [957, 726] on span "button" at bounding box center [959, 727] width 23 height 11
click at [1117, 35] on mat-icon "grid_on" at bounding box center [1115, 35] width 19 height 19
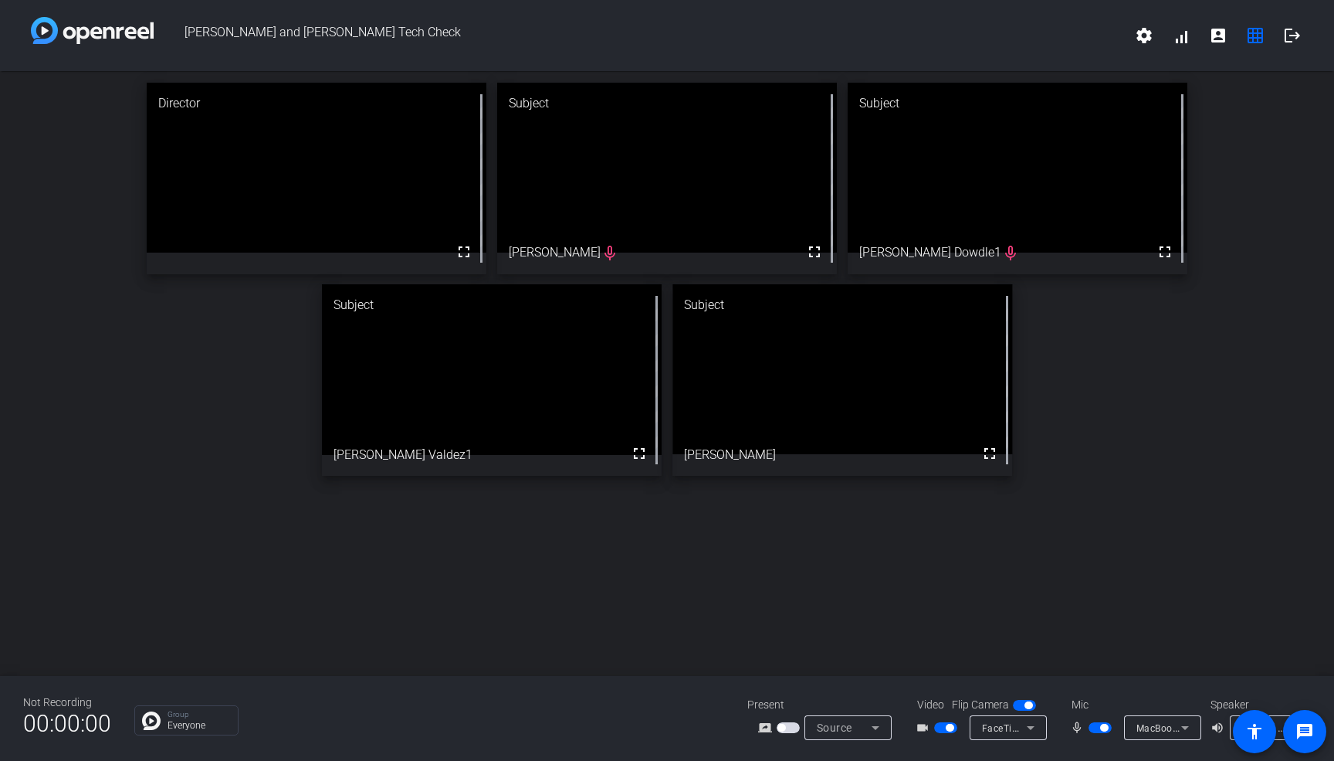
click at [1105, 726] on span "button" at bounding box center [1104, 727] width 8 height 8
drag, startPoint x: 1093, startPoint y: 726, endPoint x: 1048, endPoint y: 633, distance: 103.3
click at [1048, 633] on div "[PERSON_NAME] and [PERSON_NAME] Tech Check settings signal_cellular_alt account…" at bounding box center [667, 380] width 1334 height 761
click at [1096, 727] on span "button" at bounding box center [1093, 727] width 8 height 8
click at [1100, 724] on button "button" at bounding box center [1100, 727] width 23 height 11
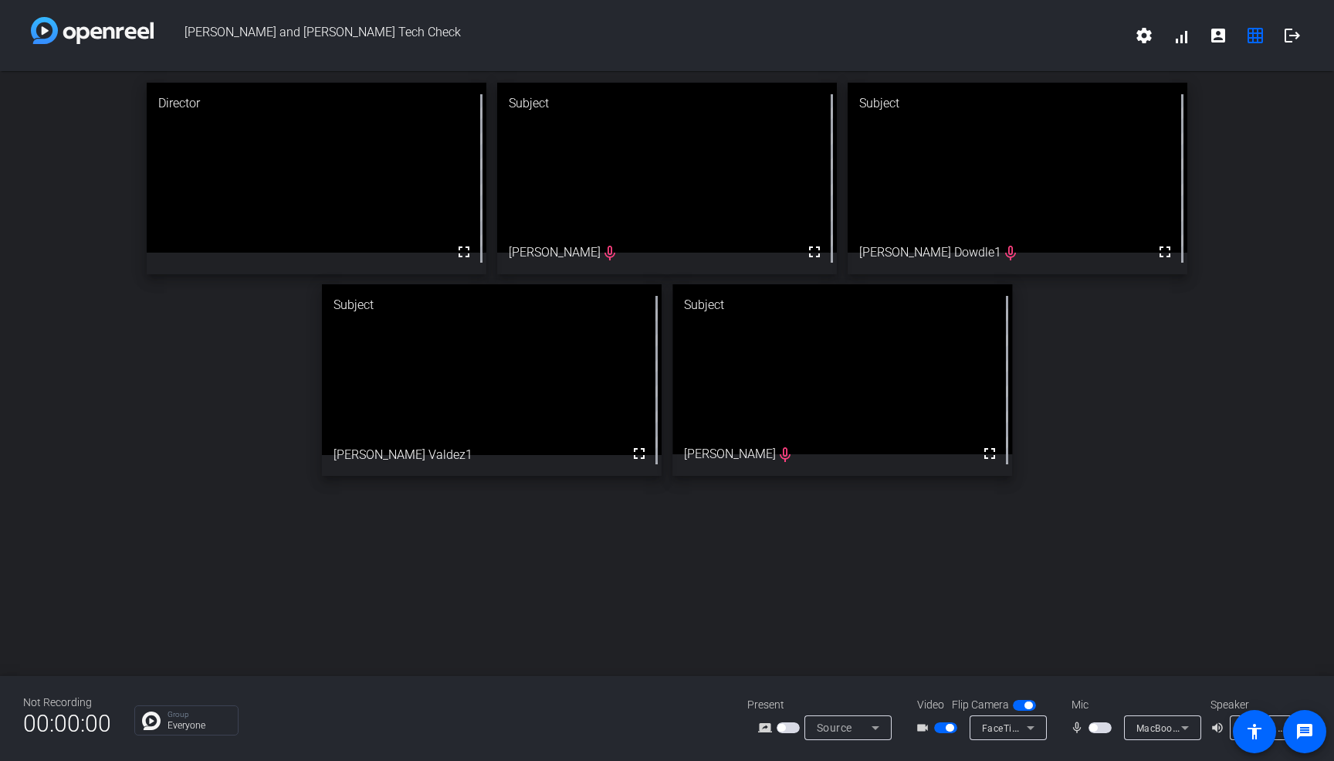
click at [1093, 730] on span "button" at bounding box center [1093, 727] width 8 height 8
click at [571, 576] on div "Director fullscreen Subject fullscreen [PERSON_NAME] mic_none Subject fullscree…" at bounding box center [667, 373] width 1334 height 605
click at [1043, 300] on div "Director fullscreen Subject fullscreen [PERSON_NAME] mic_none Subject fullscree…" at bounding box center [667, 279] width 1334 height 416
click at [1219, 32] on mat-icon "account_box" at bounding box center [1218, 35] width 19 height 19
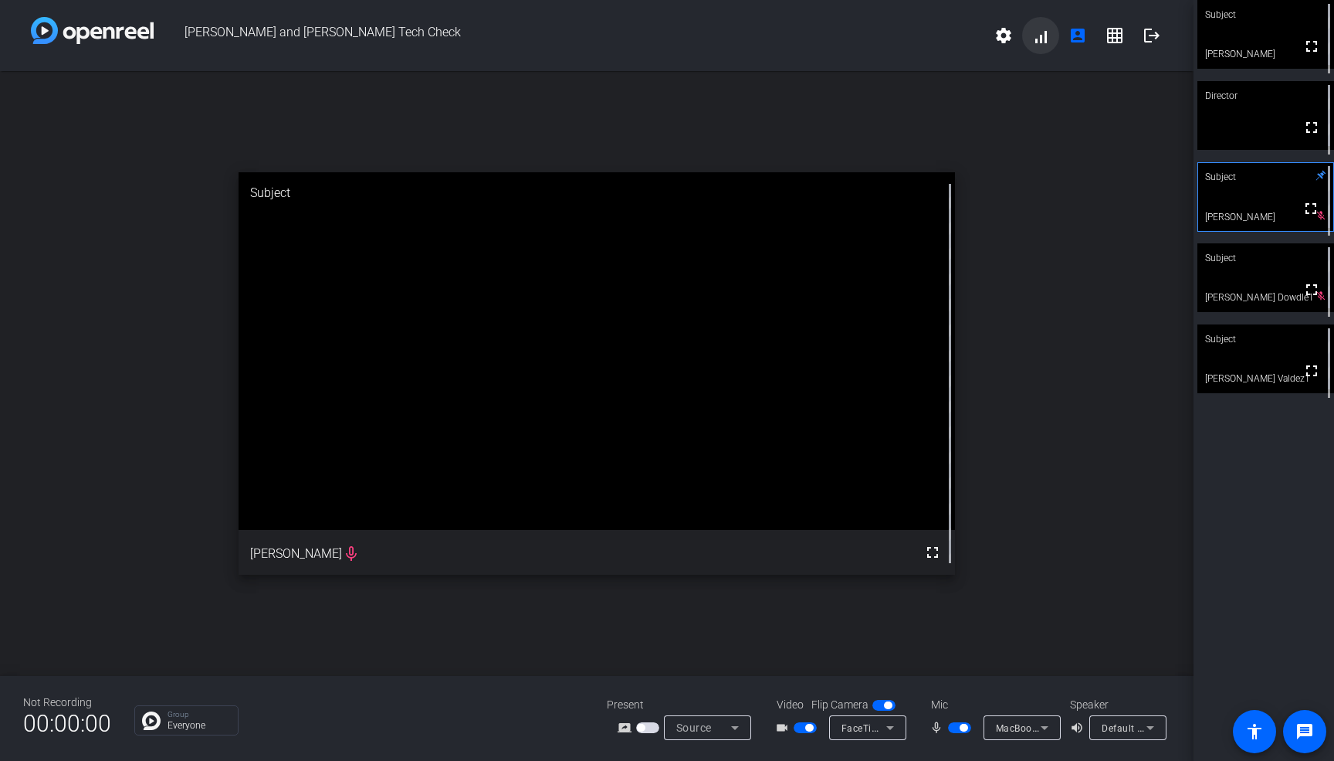
click at [1045, 32] on span at bounding box center [1040, 35] width 37 height 37
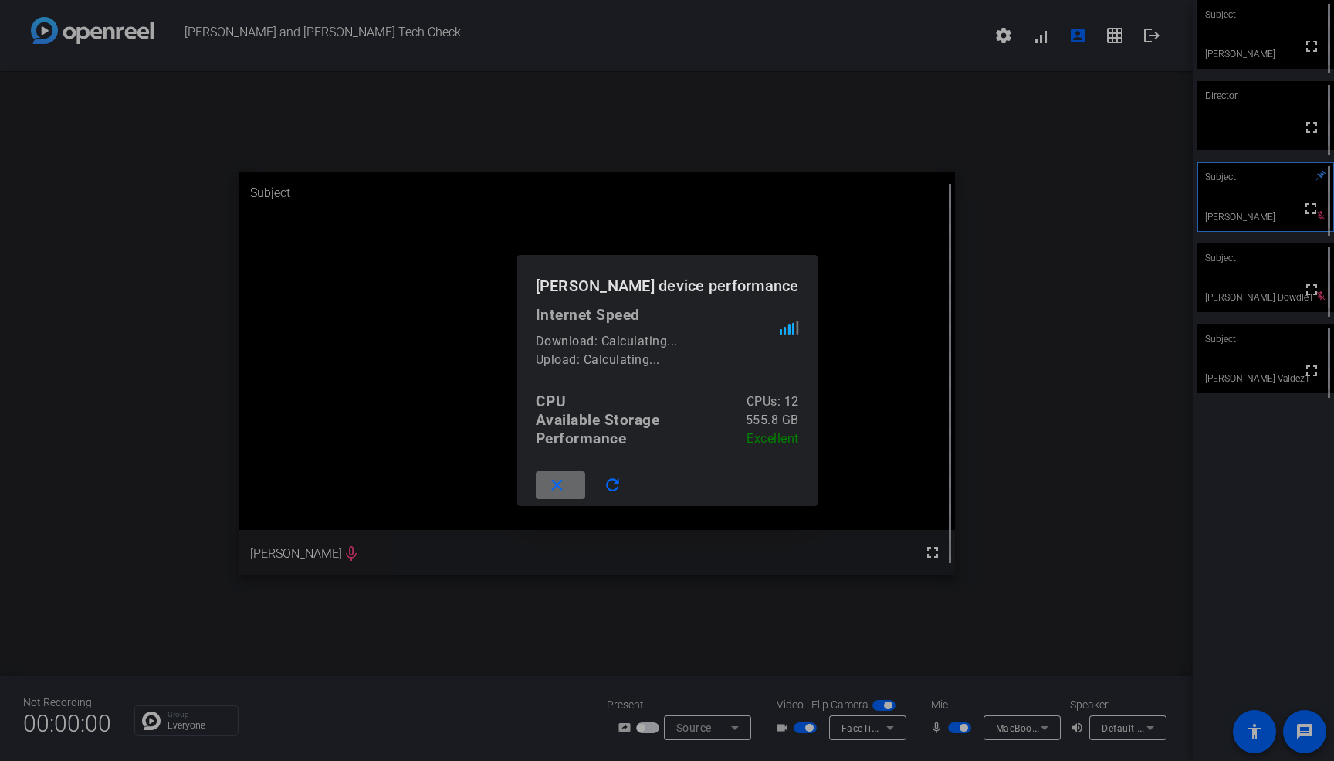
click at [567, 483] on mat-icon "close" at bounding box center [556, 485] width 19 height 19
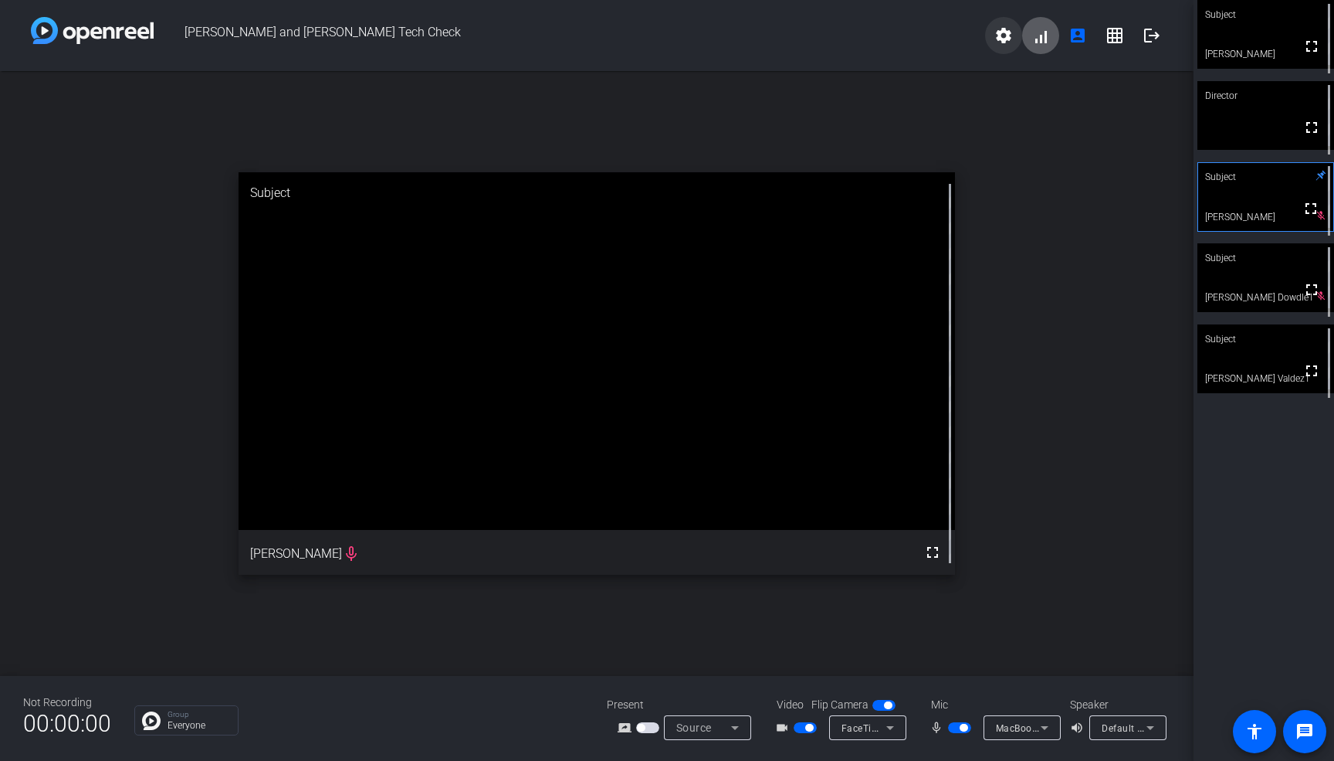
click at [1005, 35] on mat-icon "settings" at bounding box center [1004, 35] width 19 height 19
click at [913, 45] on div at bounding box center [667, 380] width 1334 height 761
click at [1116, 25] on span at bounding box center [1114, 35] width 37 height 37
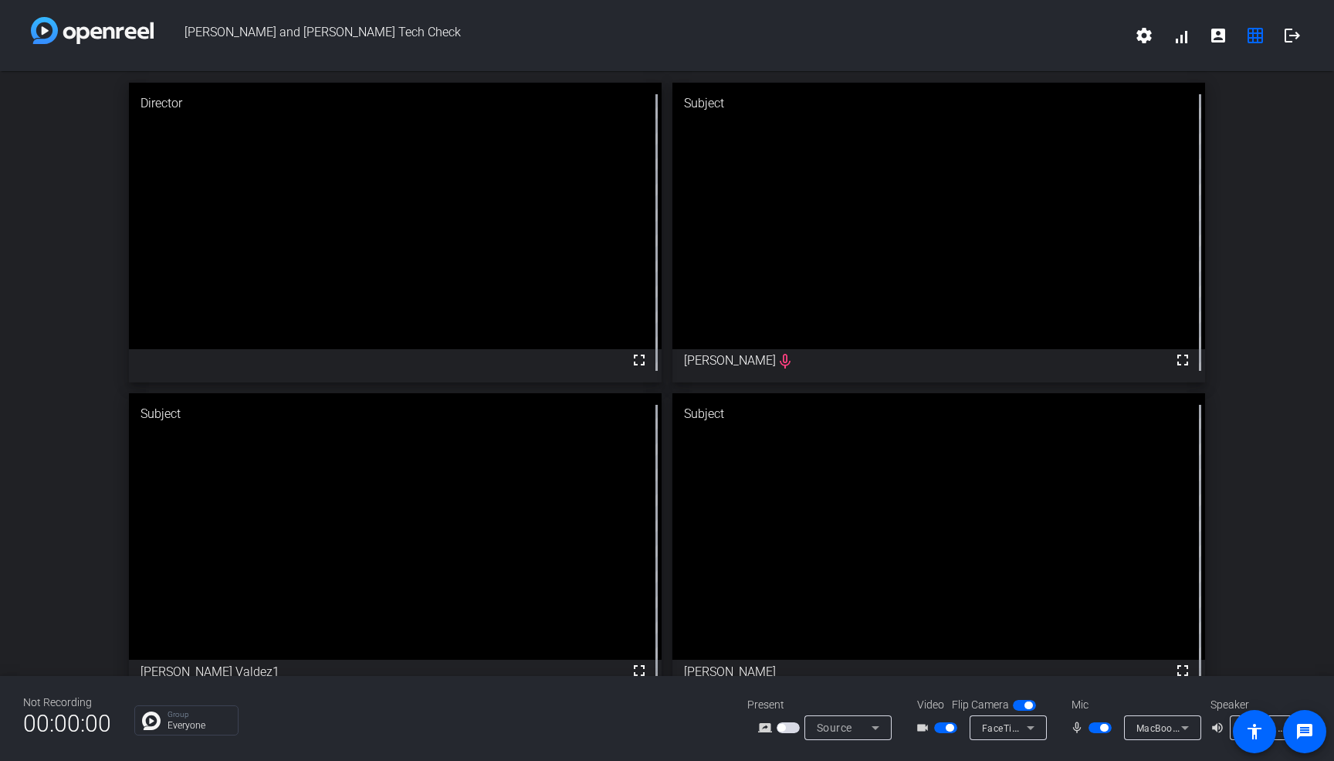
click at [1028, 30] on span "[PERSON_NAME] and [PERSON_NAME] Tech Check" at bounding box center [640, 35] width 972 height 37
click at [1040, 33] on span "[PERSON_NAME] and [PERSON_NAME] Tech Check" at bounding box center [640, 35] width 972 height 37
click at [279, 32] on span "[PERSON_NAME] and [PERSON_NAME] Tech Check" at bounding box center [640, 35] width 972 height 37
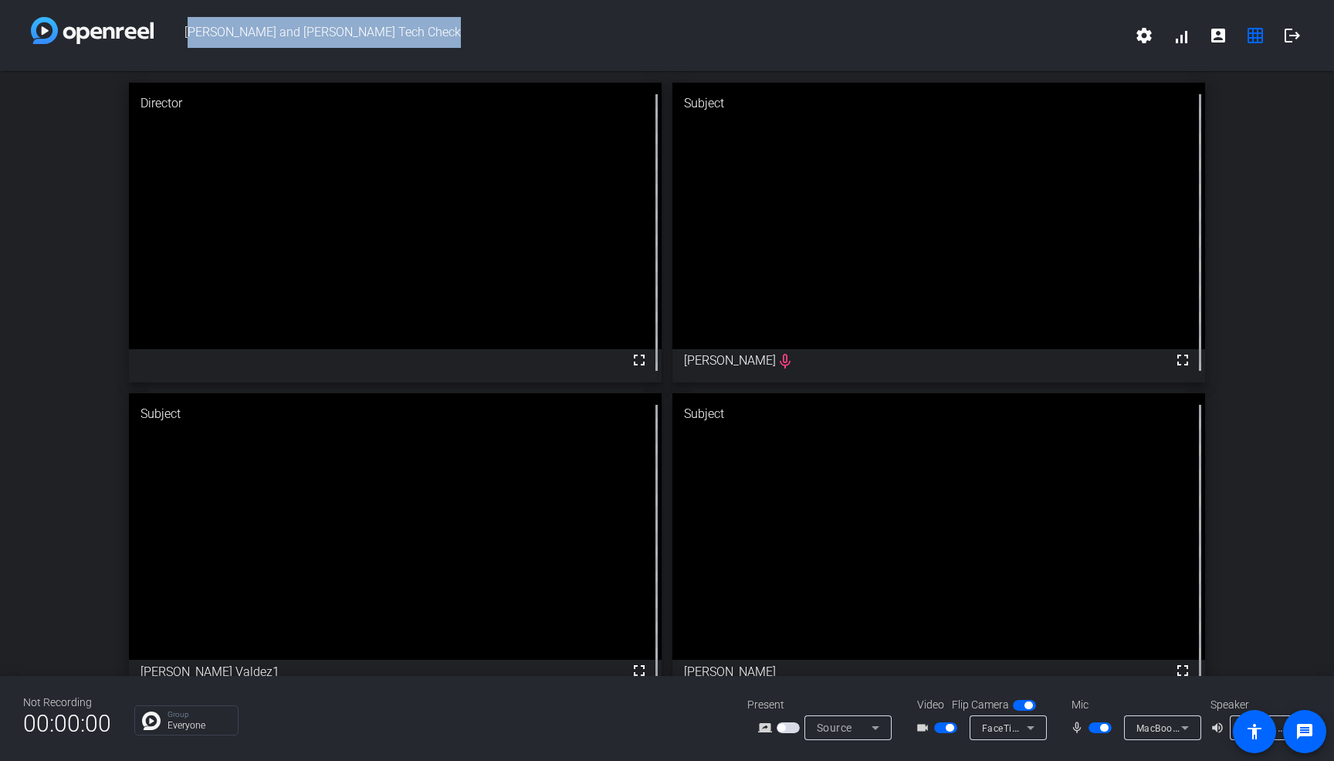
click at [279, 32] on span "[PERSON_NAME] and [PERSON_NAME] Tech Check" at bounding box center [640, 35] width 972 height 37
click at [395, 36] on span "[PERSON_NAME] and [PERSON_NAME] Tech Check" at bounding box center [640, 35] width 972 height 37
click at [277, 32] on span "[PERSON_NAME] and [PERSON_NAME] Tech Check" at bounding box center [640, 35] width 972 height 37
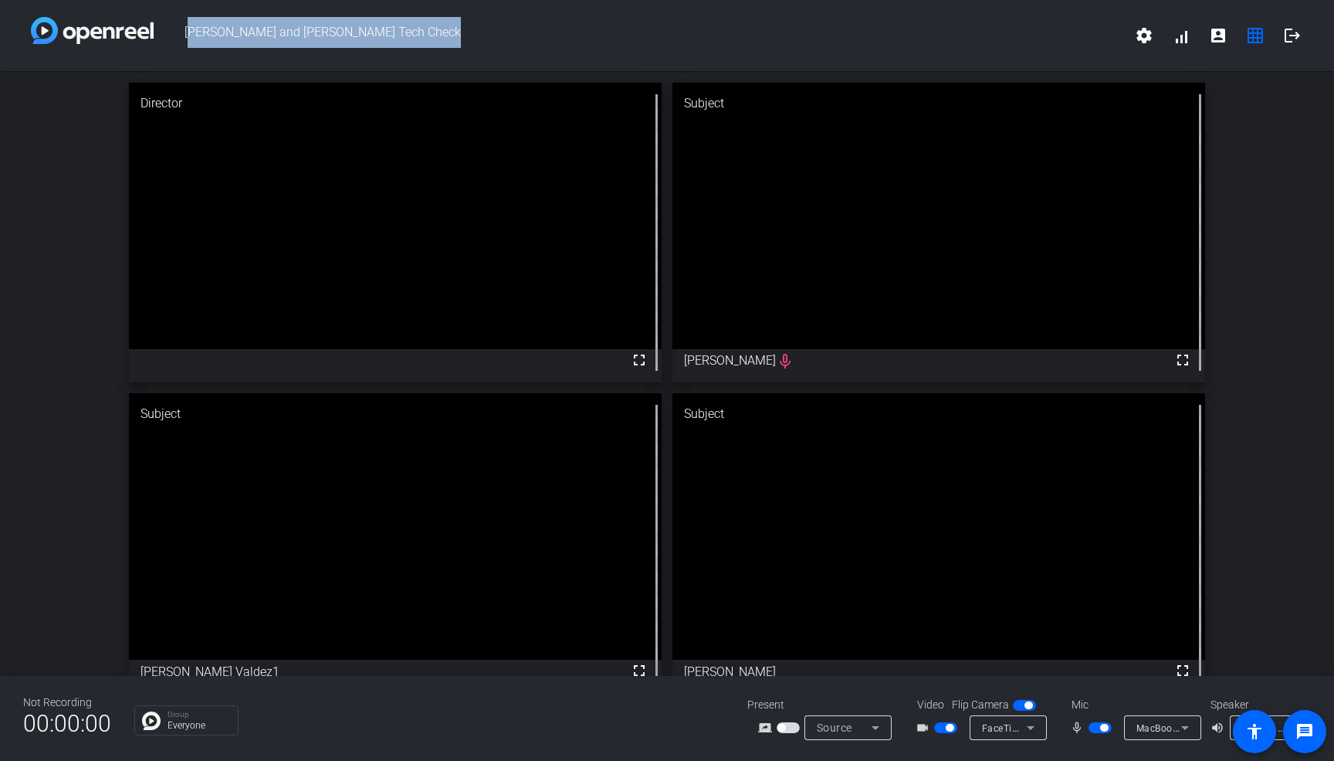
click at [357, 36] on span "[PERSON_NAME] and [PERSON_NAME] Tech Check" at bounding box center [640, 35] width 972 height 37
